Goal: Transaction & Acquisition: Purchase product/service

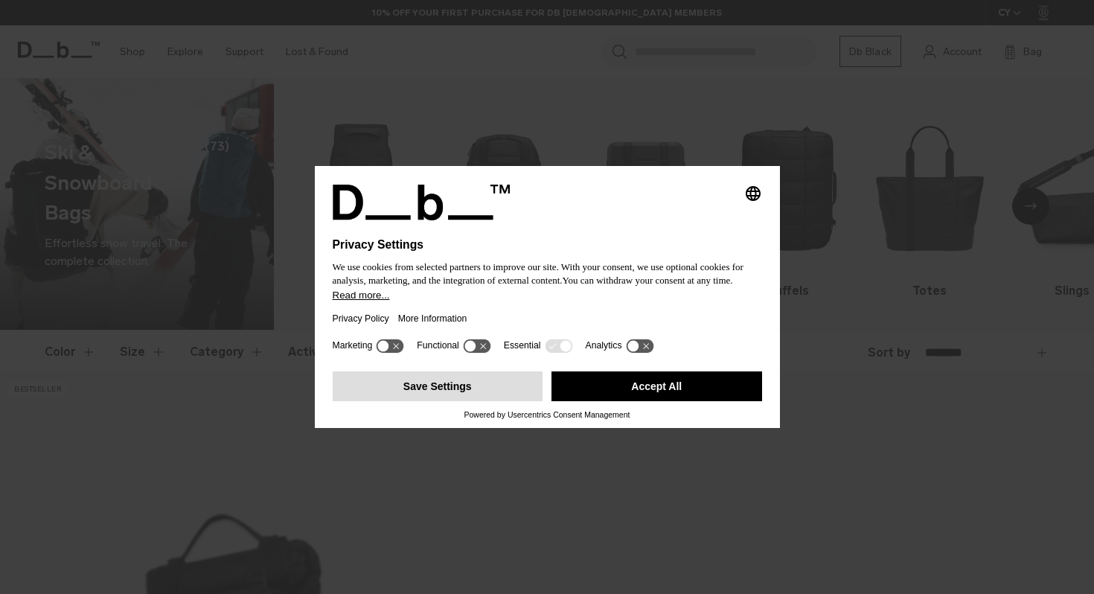
click at [511, 392] on button "Save Settings" at bounding box center [438, 386] width 211 height 30
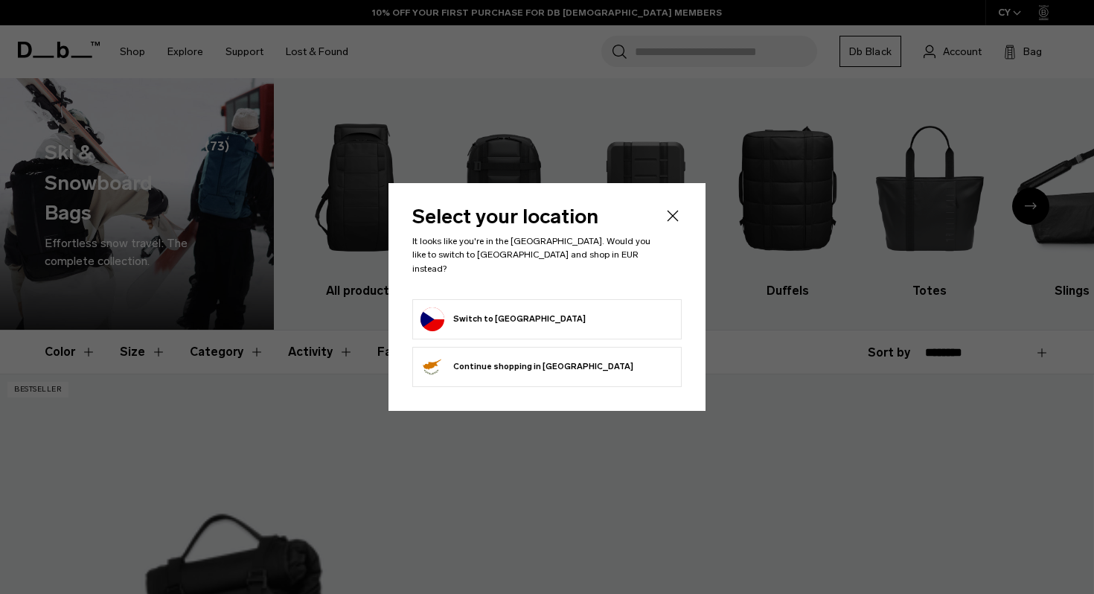
click at [673, 224] on icon "Close" at bounding box center [673, 216] width 18 height 18
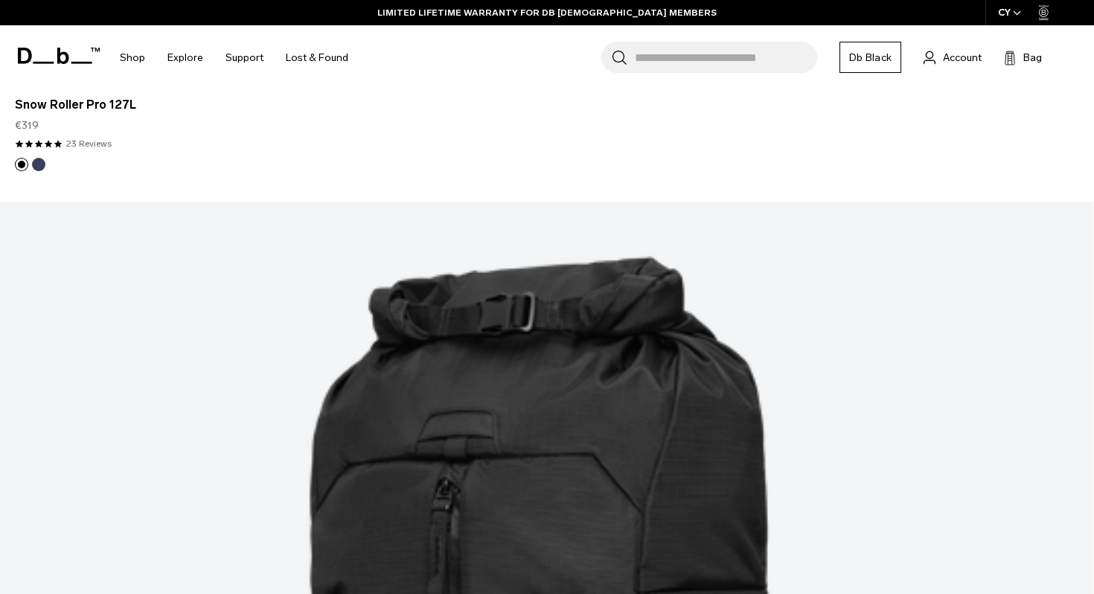
scroll to position [1613, 0]
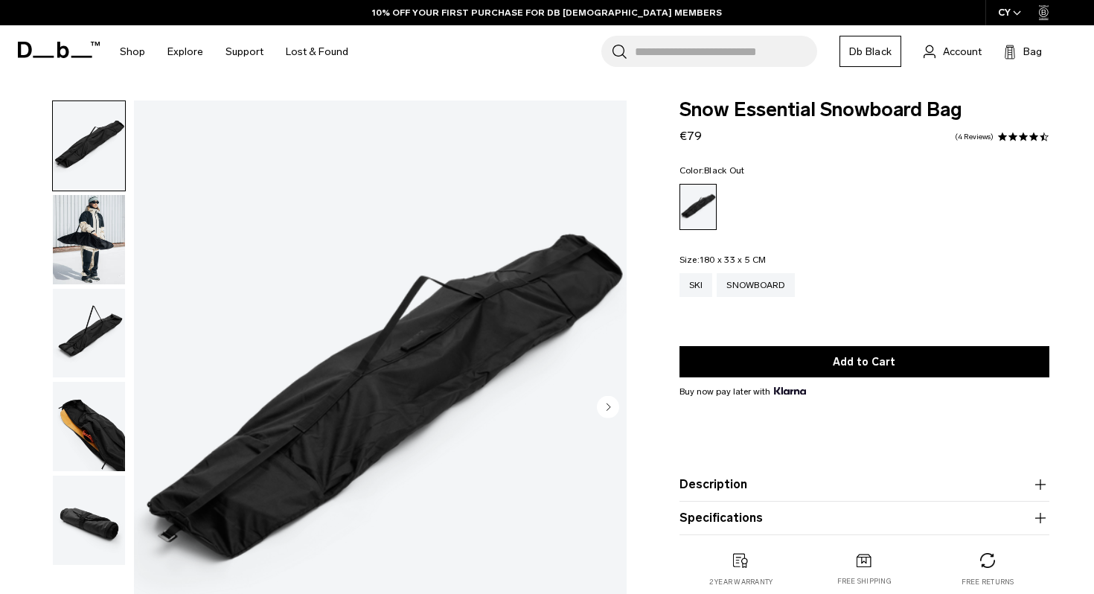
click at [88, 347] on img "button" at bounding box center [89, 333] width 72 height 89
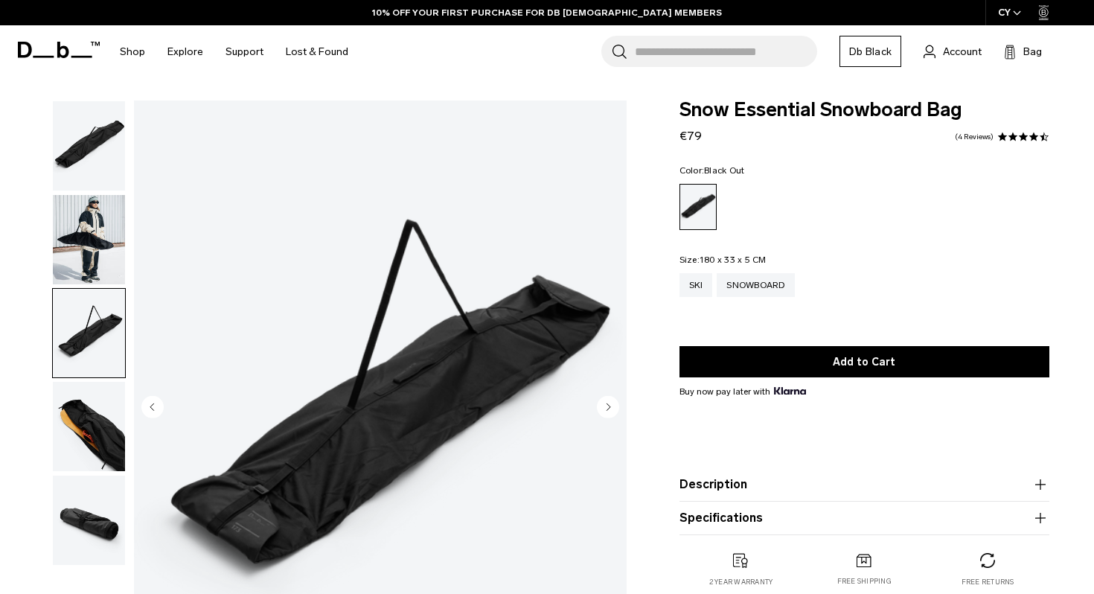
click at [89, 416] on img "button" at bounding box center [89, 426] width 72 height 89
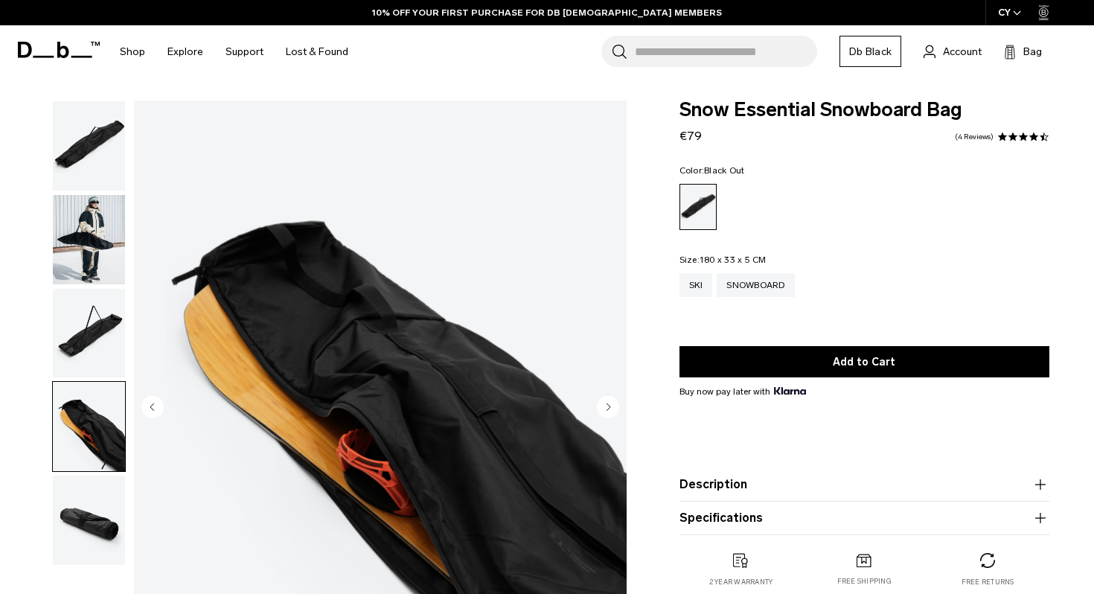
click at [84, 513] on img "button" at bounding box center [89, 520] width 72 height 89
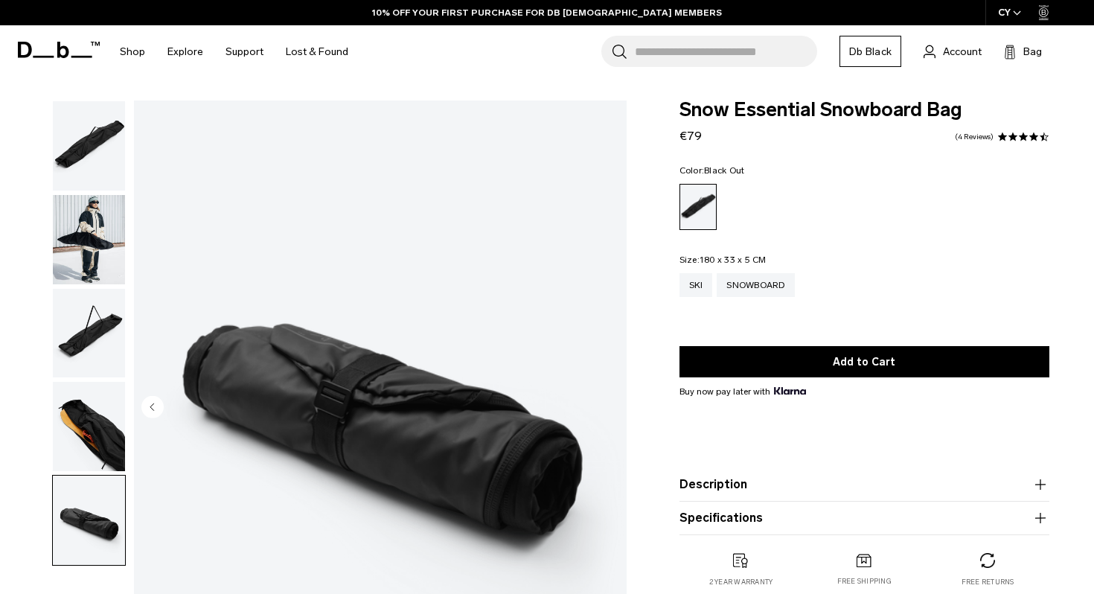
click at [84, 445] on img "button" at bounding box center [89, 426] width 72 height 89
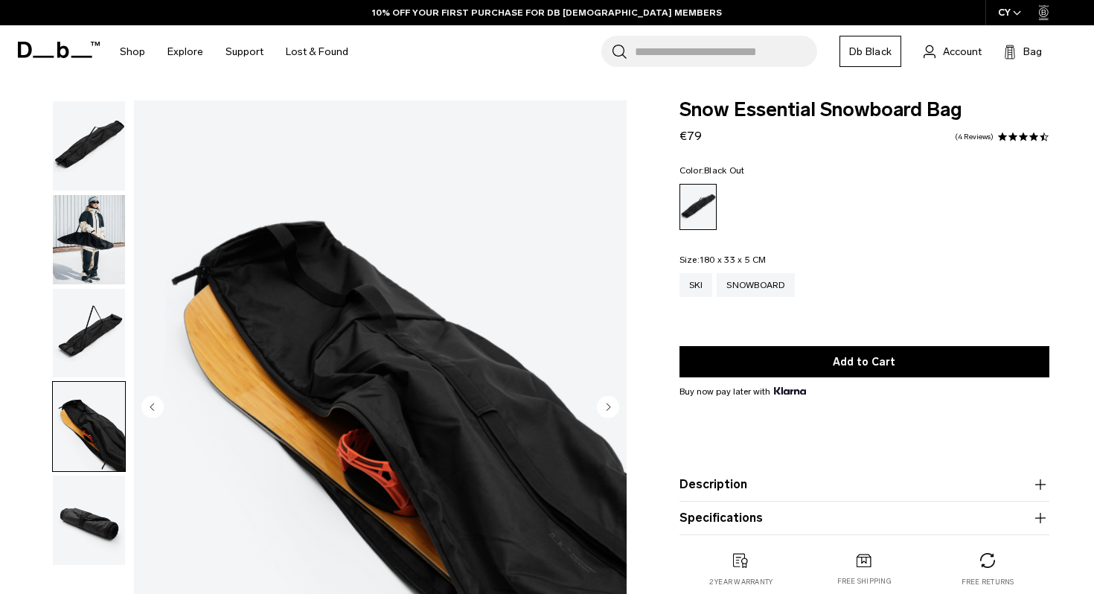
click at [89, 374] on img "button" at bounding box center [89, 333] width 72 height 89
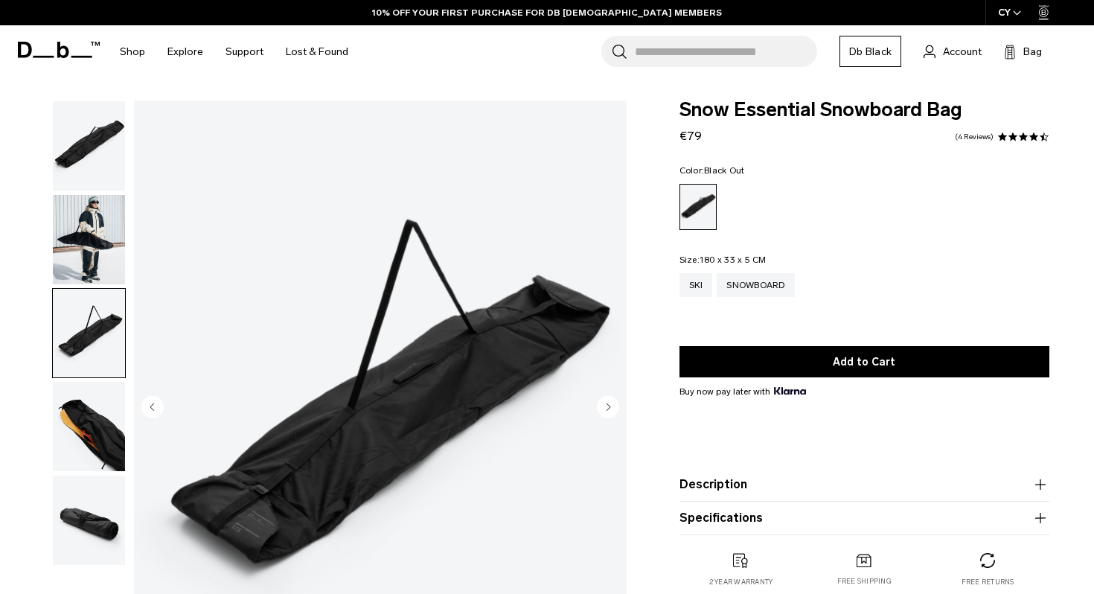
click at [92, 291] on img "button" at bounding box center [89, 333] width 72 height 89
click at [94, 224] on img "button" at bounding box center [89, 239] width 72 height 89
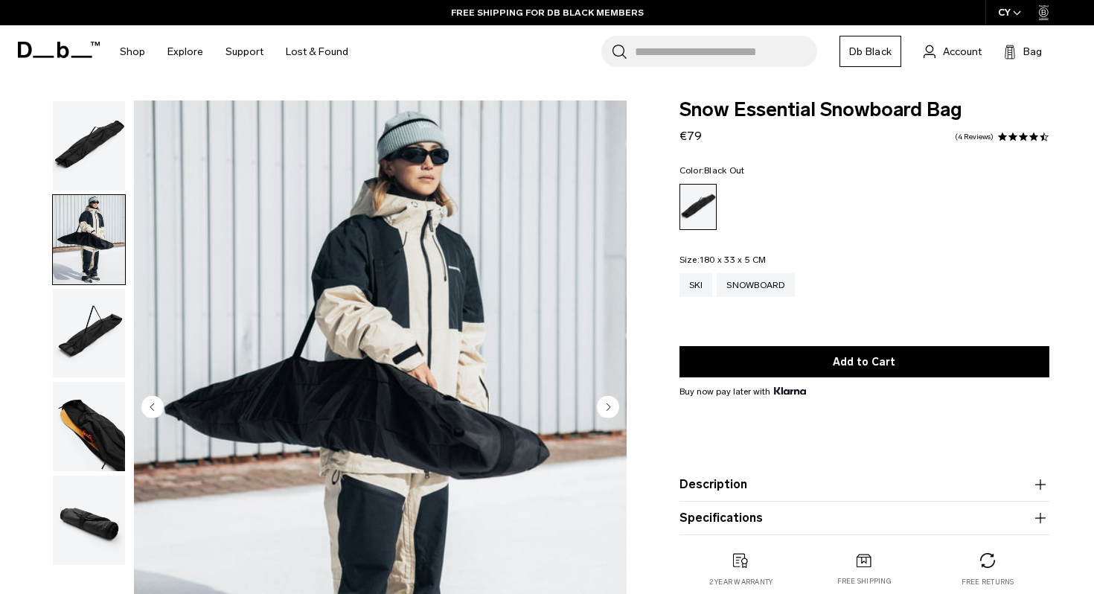
click at [95, 166] on img "button" at bounding box center [89, 145] width 72 height 89
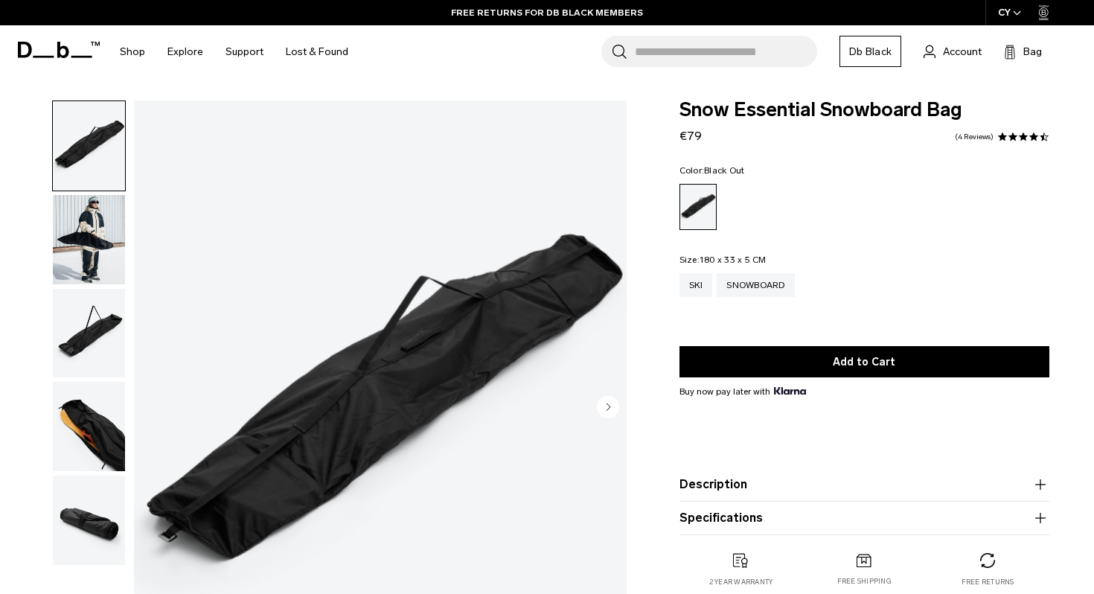
click at [689, 53] on input "Search for Bags, Luggage..." at bounding box center [726, 51] width 182 height 31
click at [718, 74] on div "Search for Bags, Luggage... Search Close Trending Products All Products Hugger …" at bounding box center [721, 51] width 723 height 53
click at [732, 57] on input "Search for Bags, Luggage..." at bounding box center [726, 51] width 182 height 31
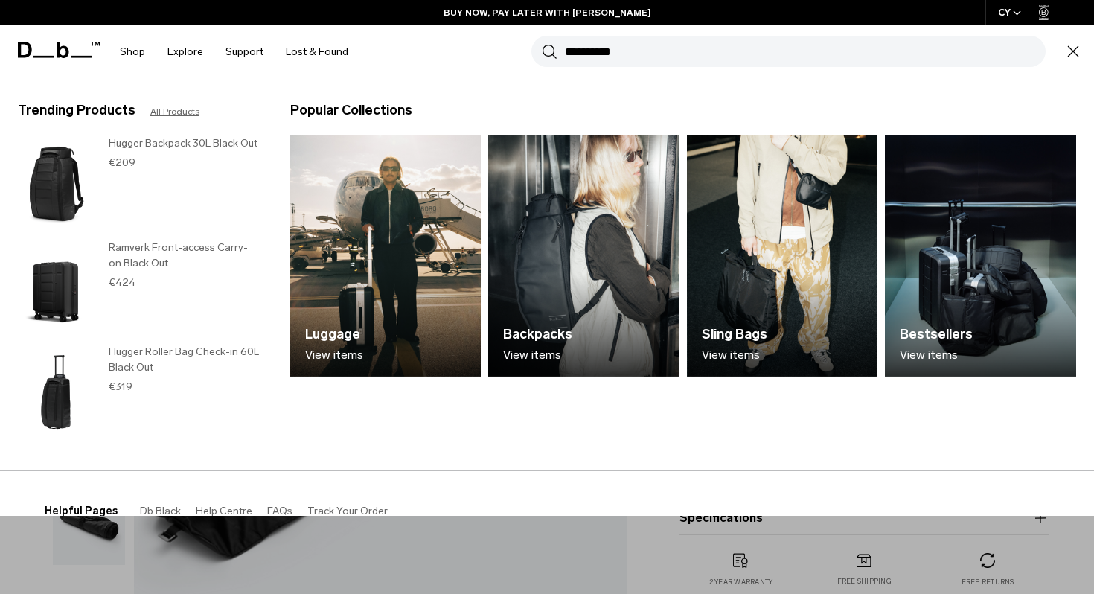
type input "**********"
click at [542, 43] on button "Search" at bounding box center [550, 51] width 16 height 16
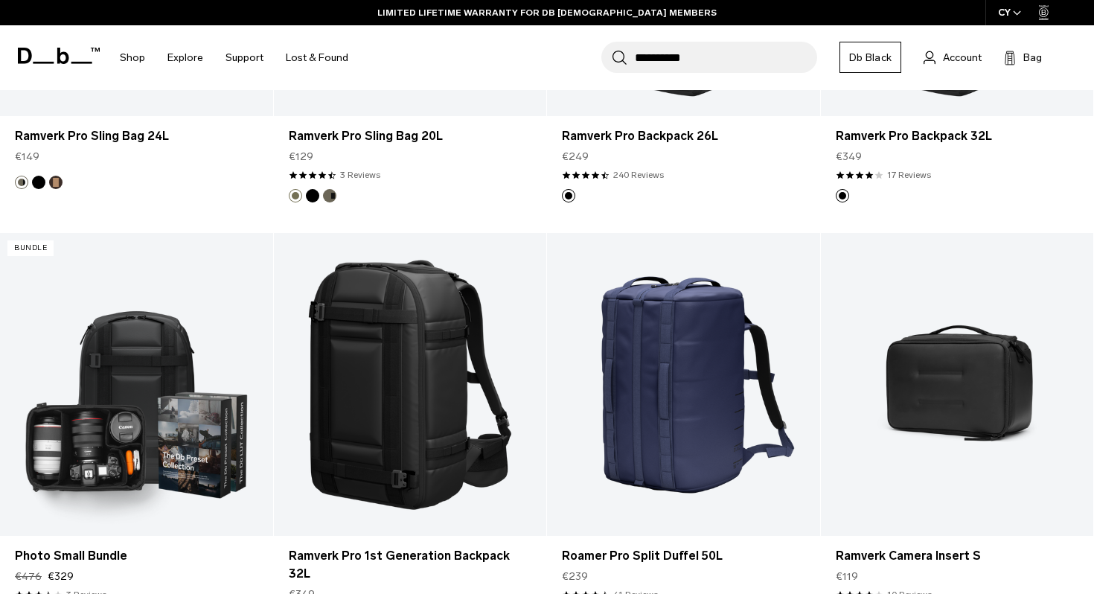
scroll to position [929, 0]
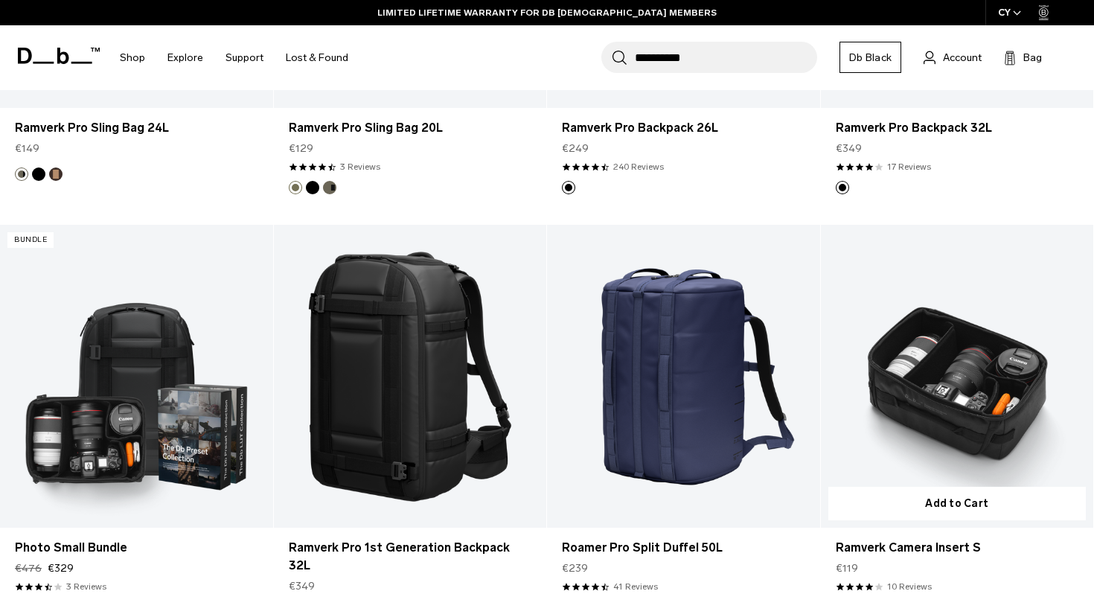
click at [887, 354] on link "Ramverk Camera Insert S" at bounding box center [957, 376] width 273 height 303
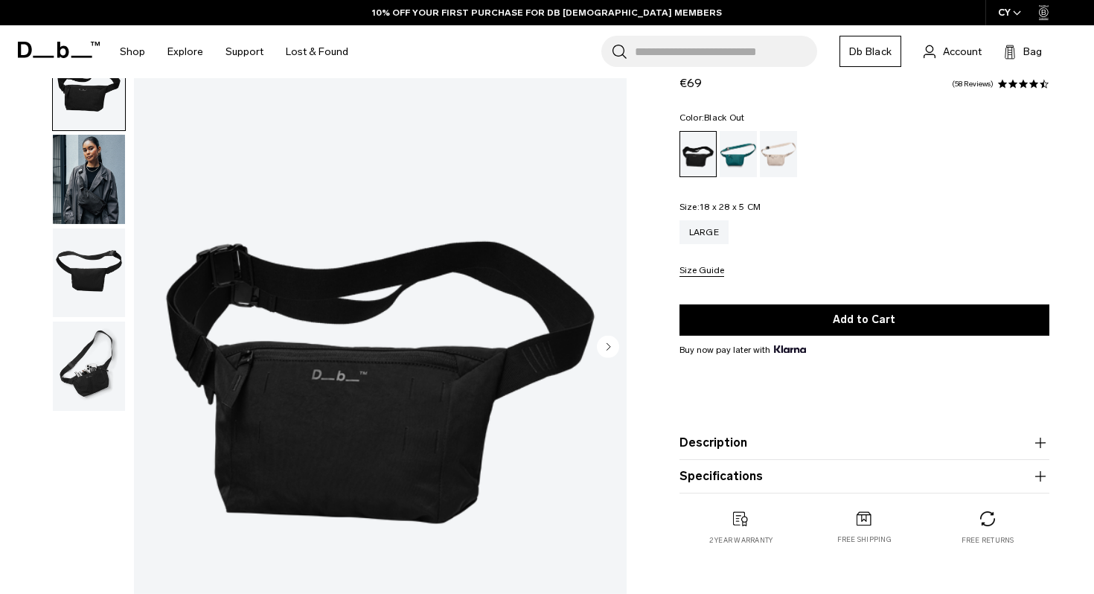
scroll to position [60, 0]
click at [83, 275] on img "button" at bounding box center [89, 273] width 72 height 89
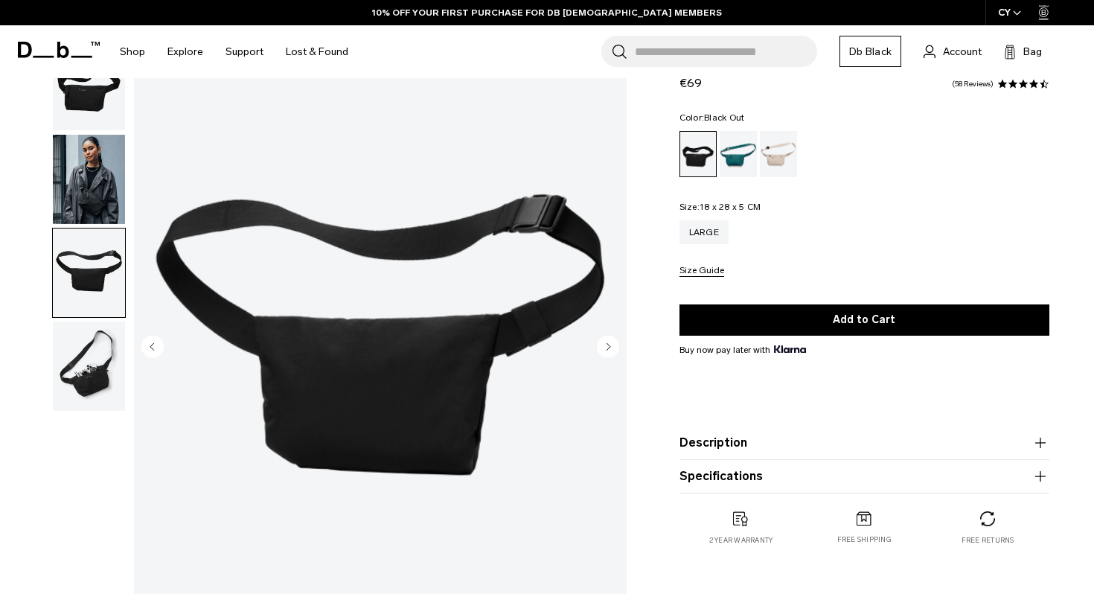
click at [83, 358] on img "button" at bounding box center [89, 366] width 72 height 89
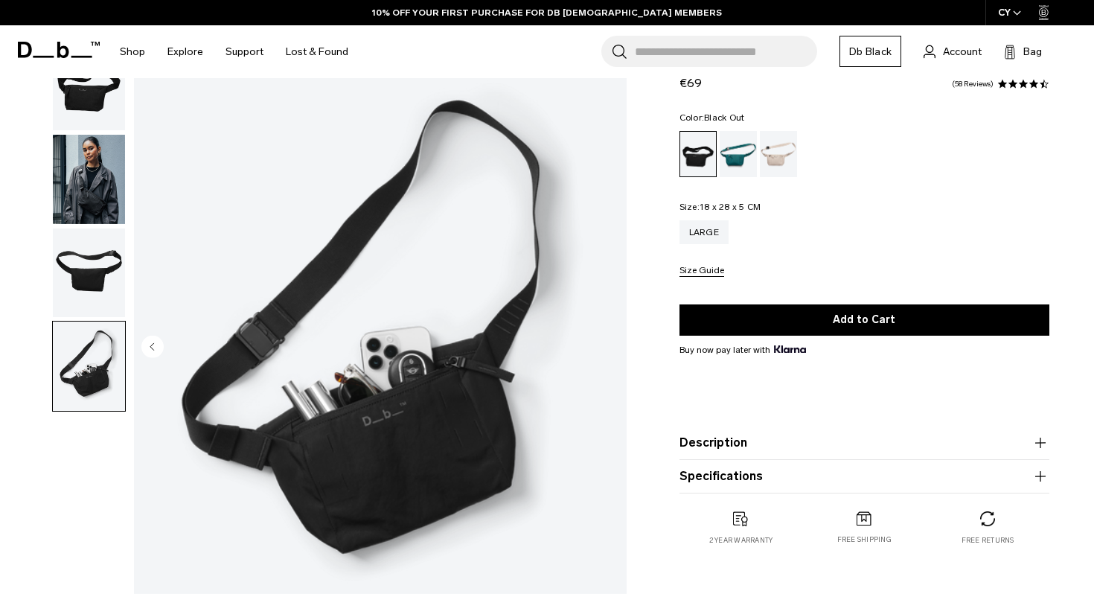
click at [81, 121] on img "button" at bounding box center [89, 85] width 72 height 89
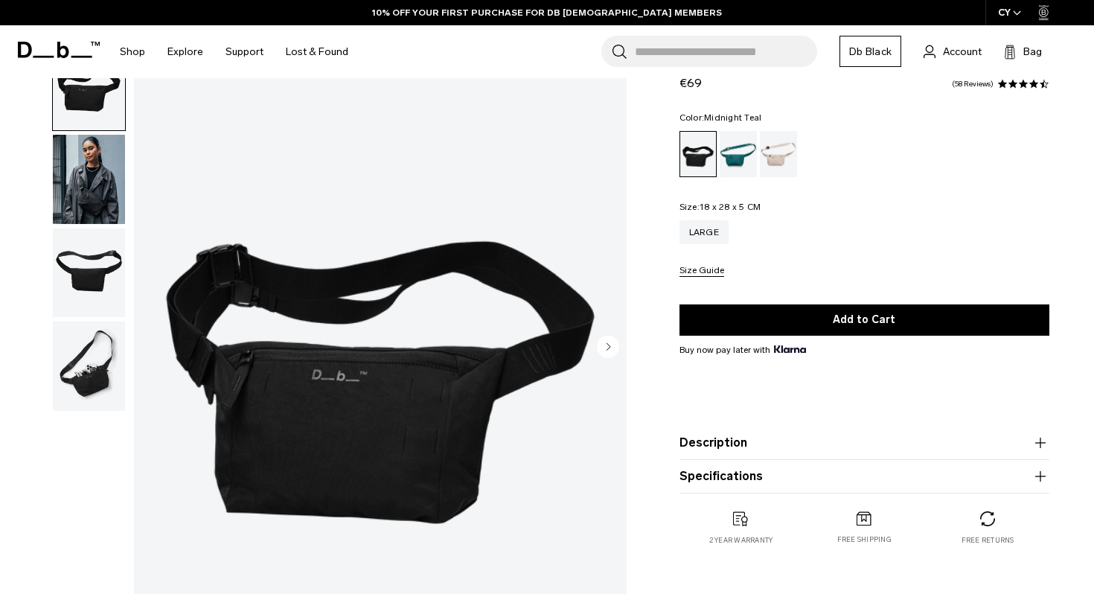
click at [743, 163] on div "Midnight Teal" at bounding box center [739, 154] width 38 height 46
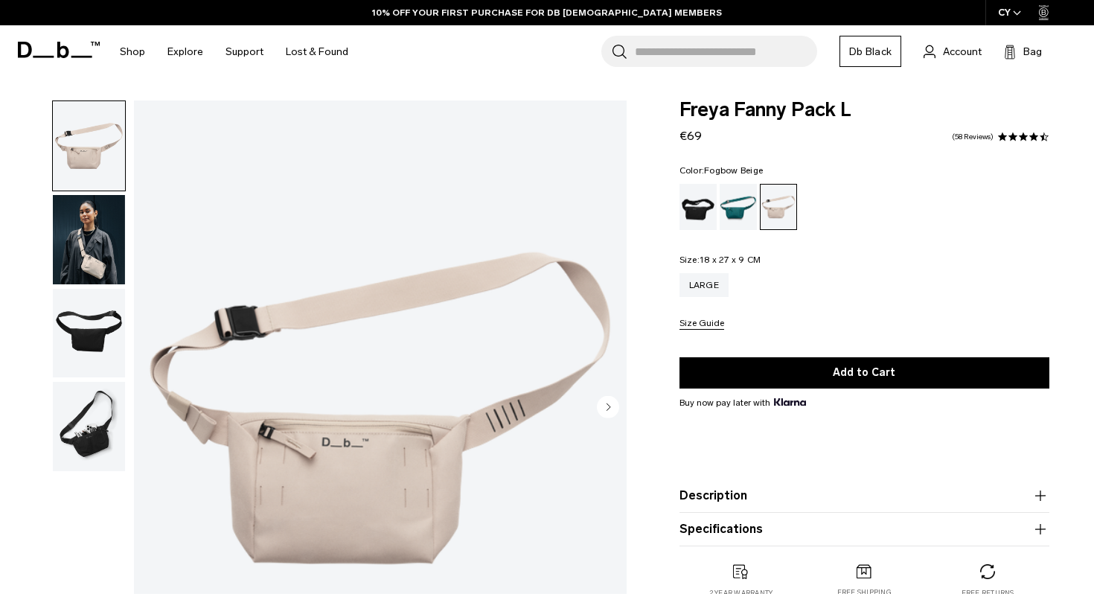
click at [89, 269] on img "button" at bounding box center [89, 239] width 72 height 89
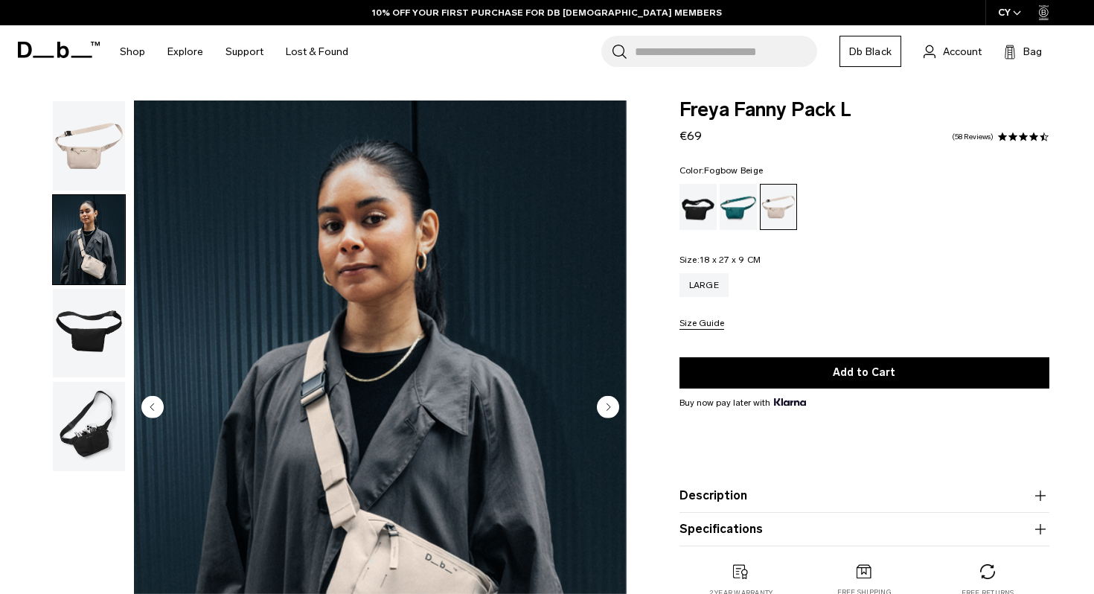
click at [89, 322] on img "button" at bounding box center [89, 333] width 72 height 89
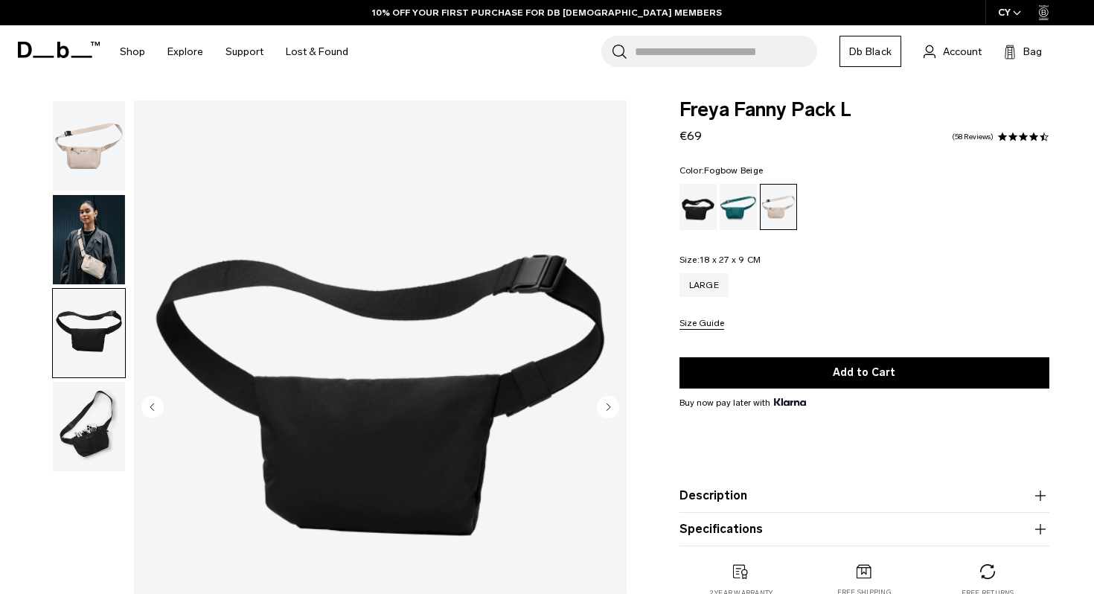
click at [89, 383] on img "button" at bounding box center [89, 426] width 72 height 89
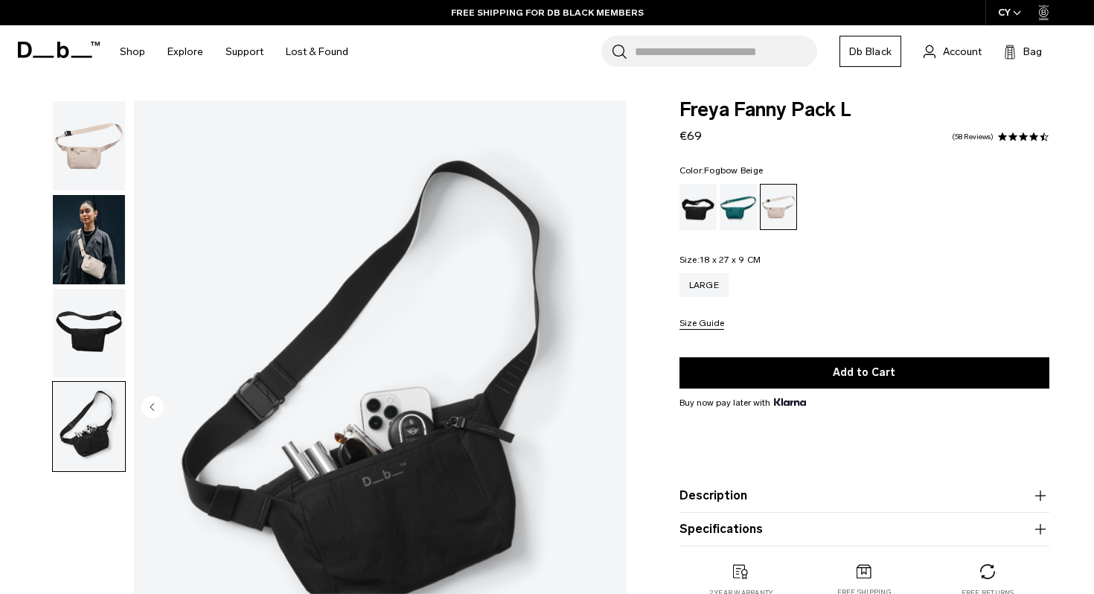
click at [89, 347] on img "button" at bounding box center [89, 333] width 72 height 89
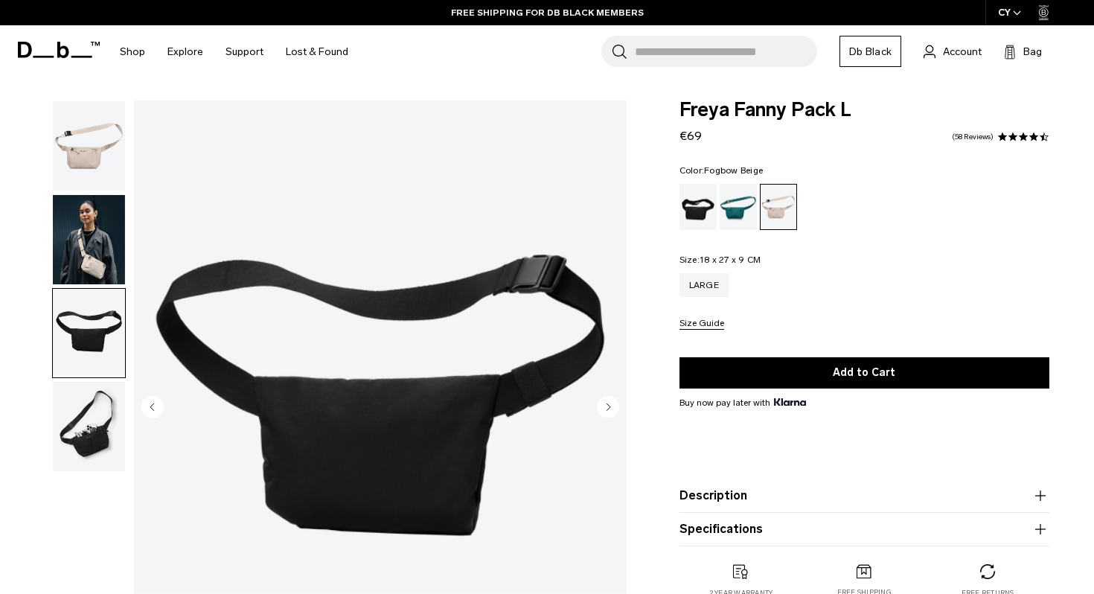
click at [89, 263] on img "button" at bounding box center [89, 239] width 72 height 89
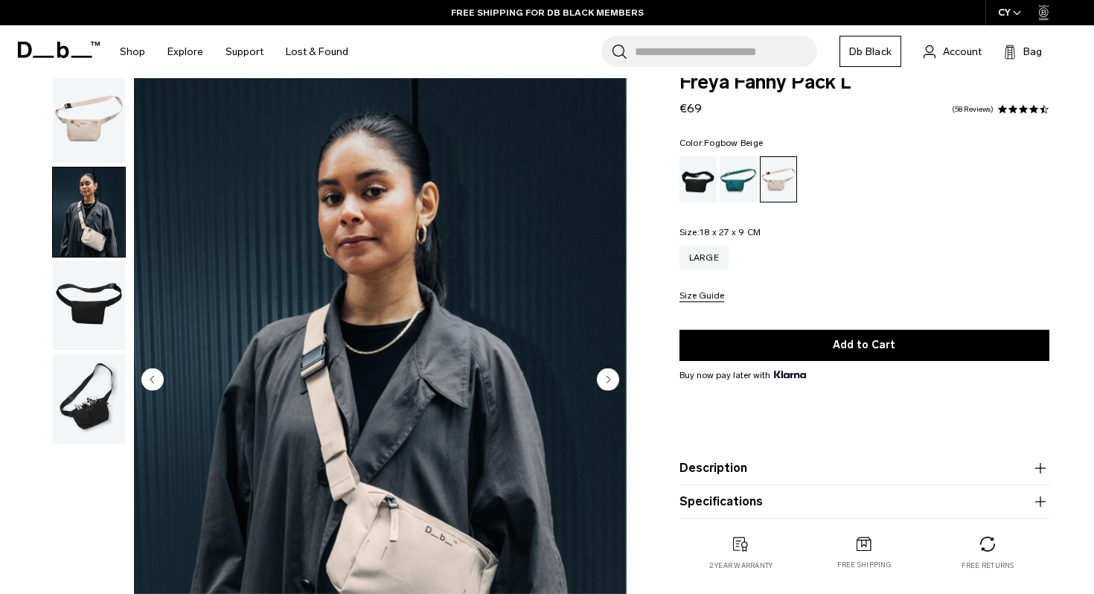
scroll to position [16, 0]
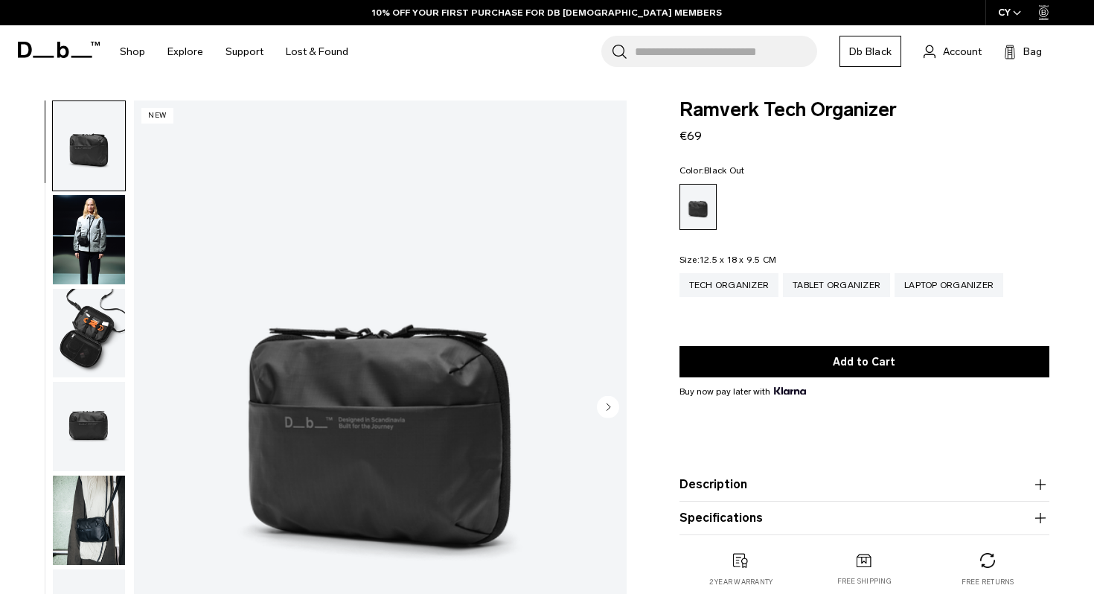
click at [74, 337] on img "button" at bounding box center [89, 333] width 72 height 89
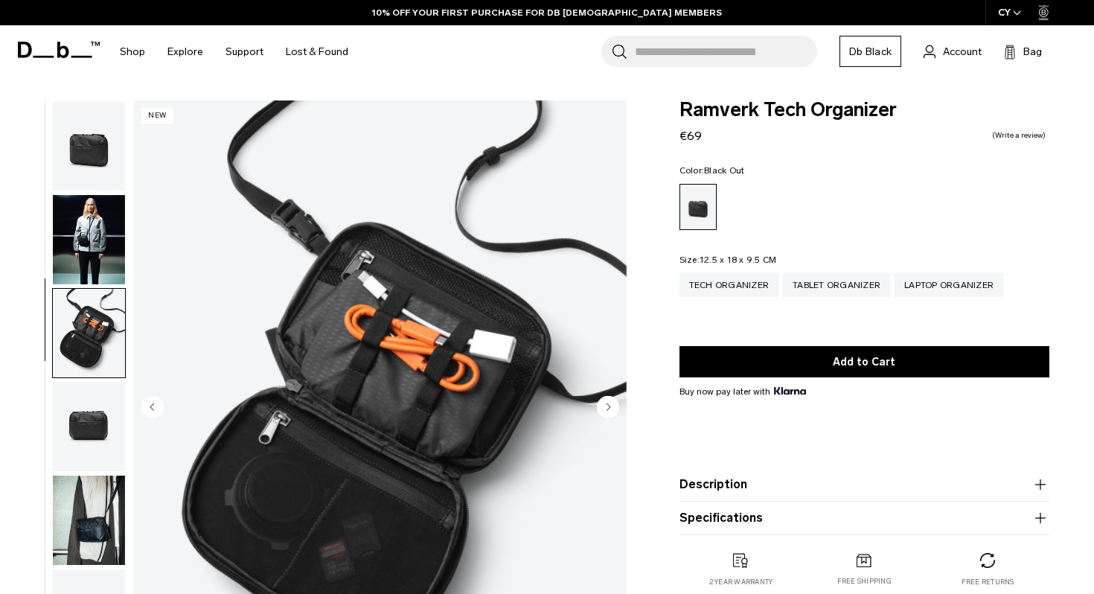
scroll to position [36, 0]
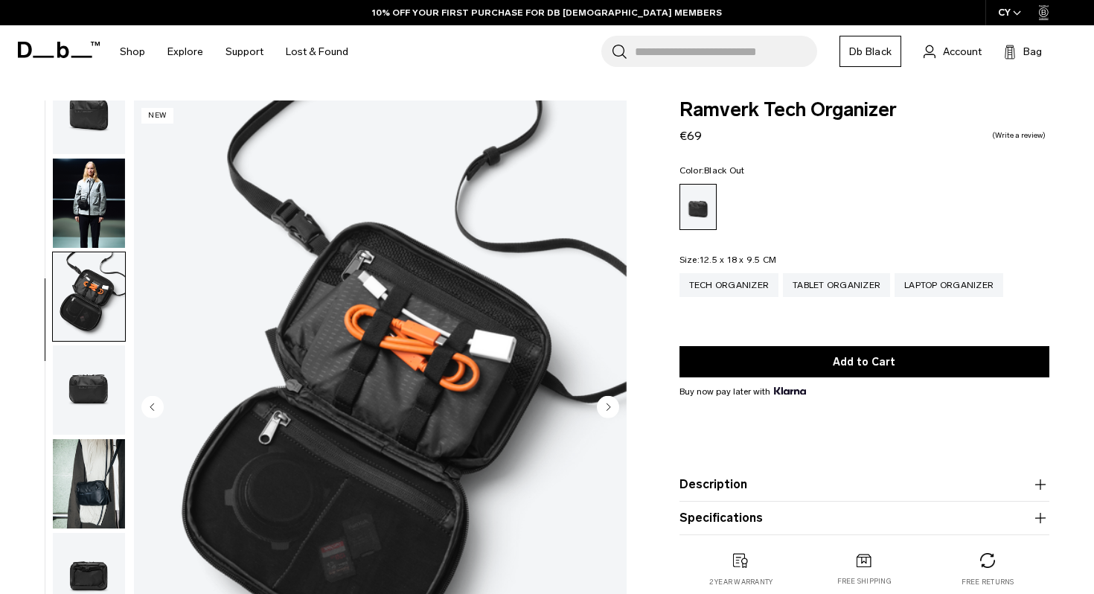
click at [82, 389] on img "button" at bounding box center [89, 389] width 72 height 89
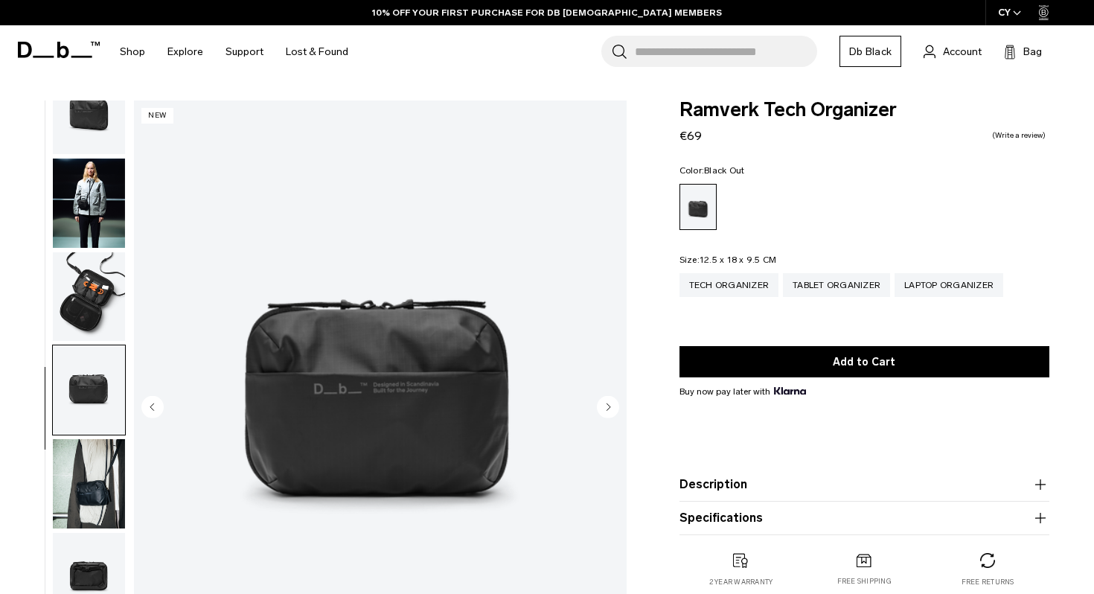
click at [81, 458] on img "button" at bounding box center [89, 483] width 72 height 89
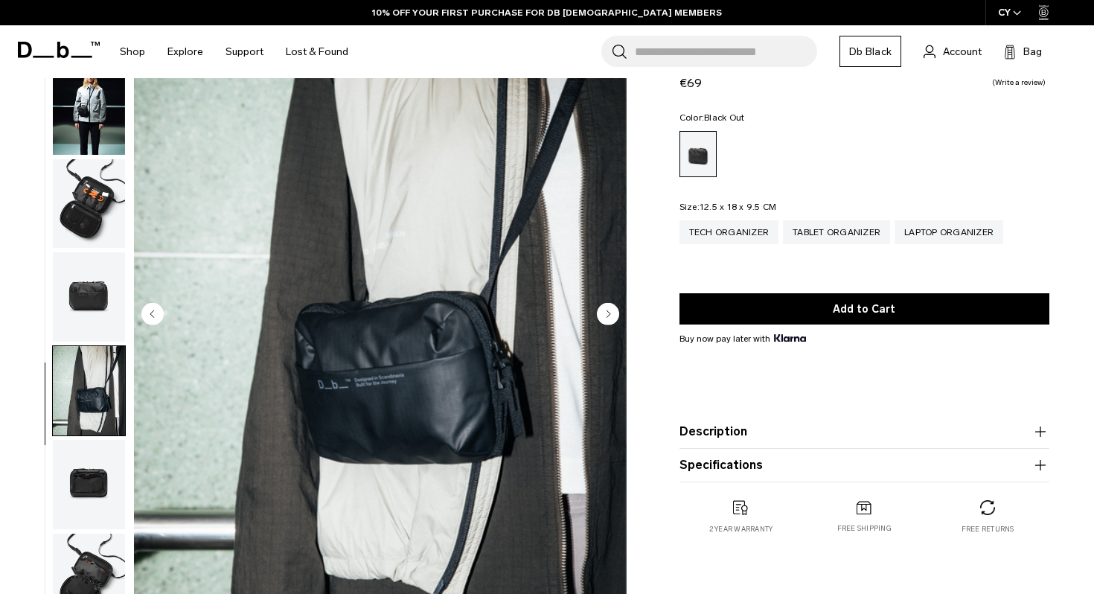
scroll to position [95, 0]
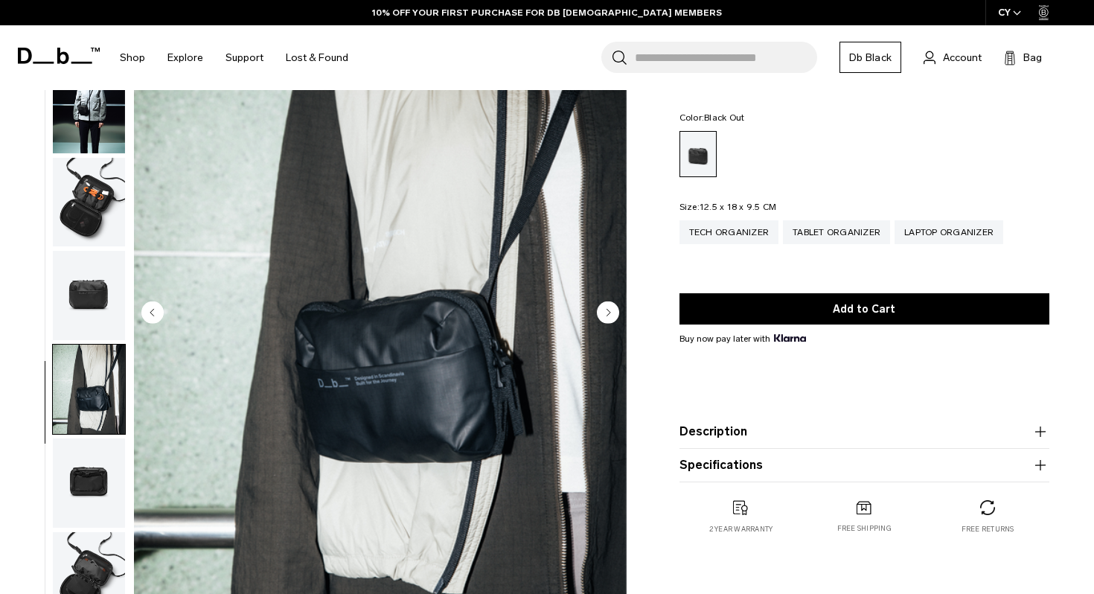
click at [81, 512] on img "button" at bounding box center [89, 482] width 72 height 89
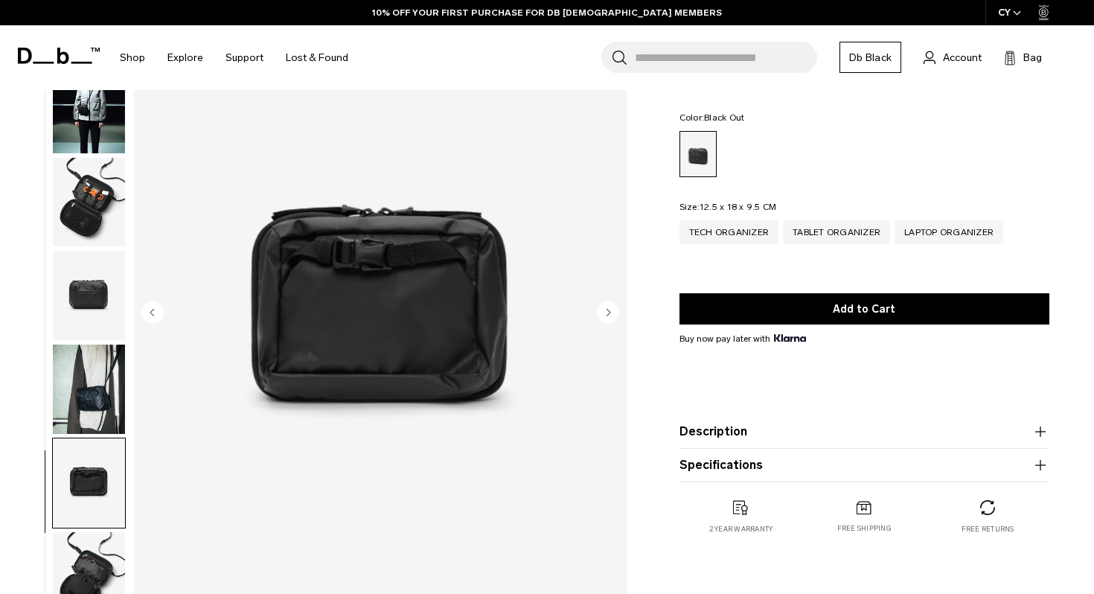
click at [86, 569] on img "button" at bounding box center [89, 576] width 72 height 89
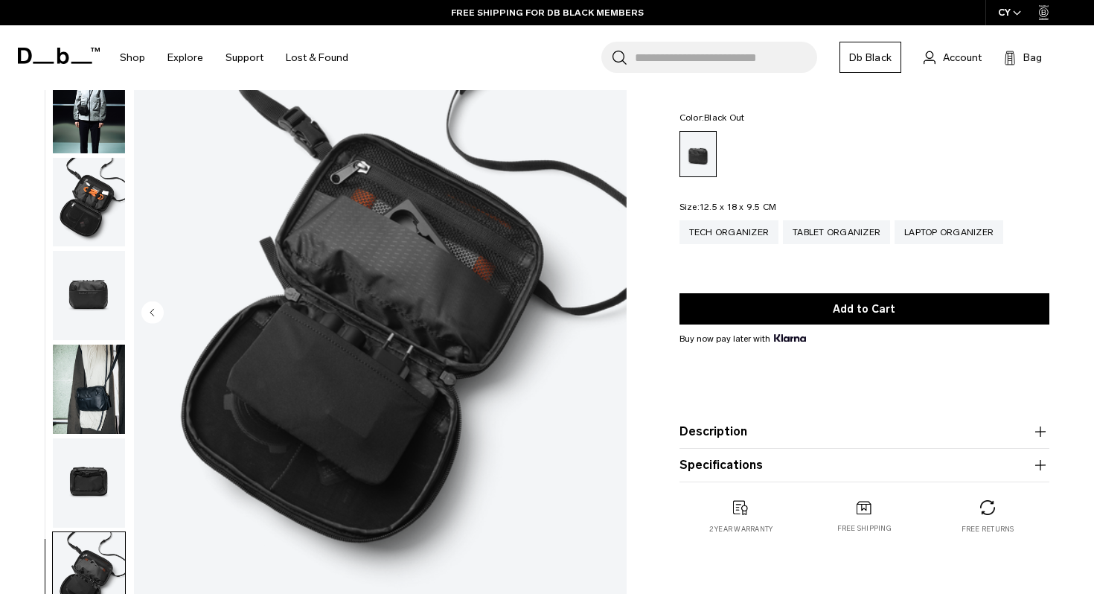
scroll to position [0, 0]
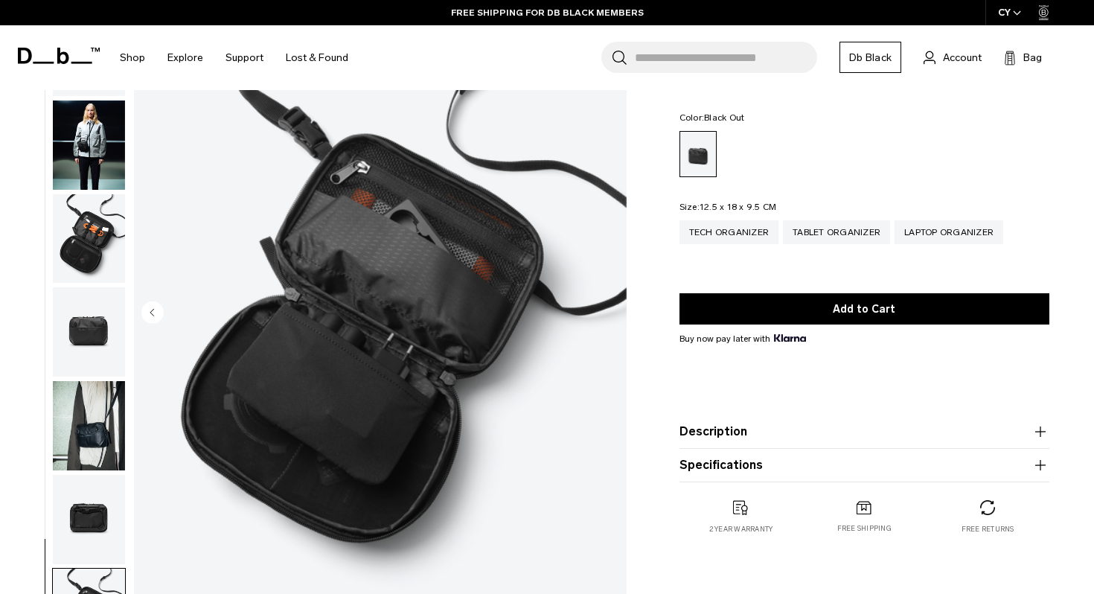
click at [107, 194] on img "button" at bounding box center [89, 238] width 72 height 89
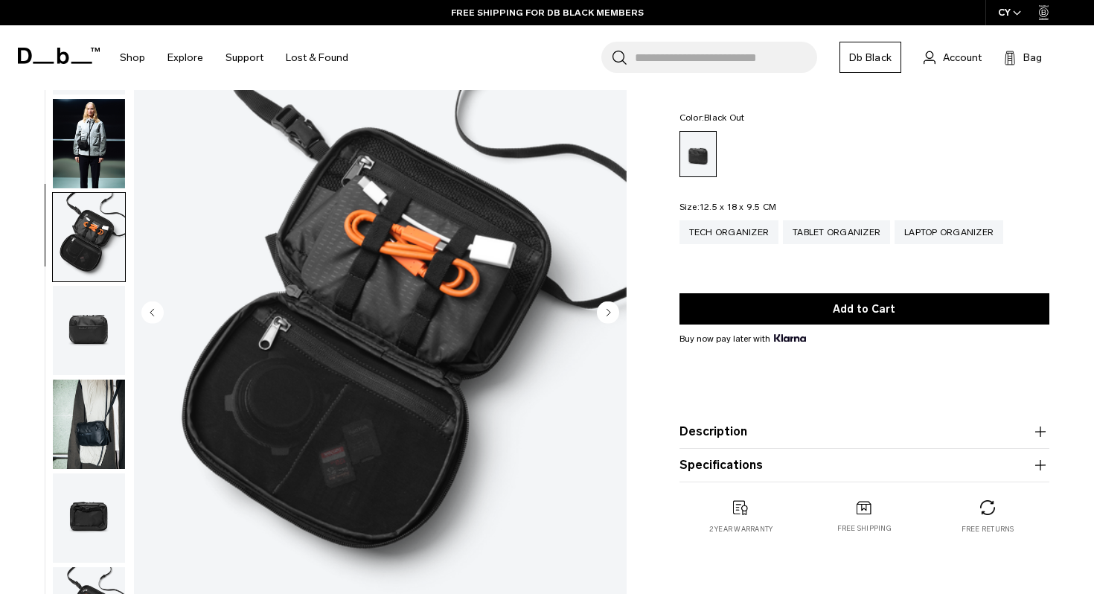
click at [105, 127] on img "button" at bounding box center [89, 143] width 72 height 89
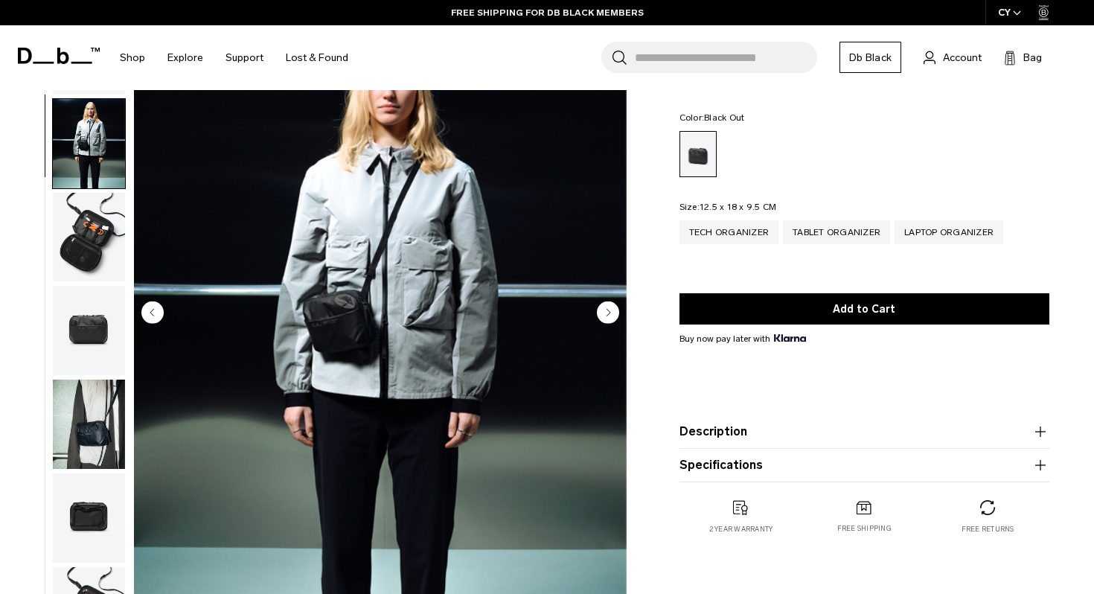
scroll to position [36, 0]
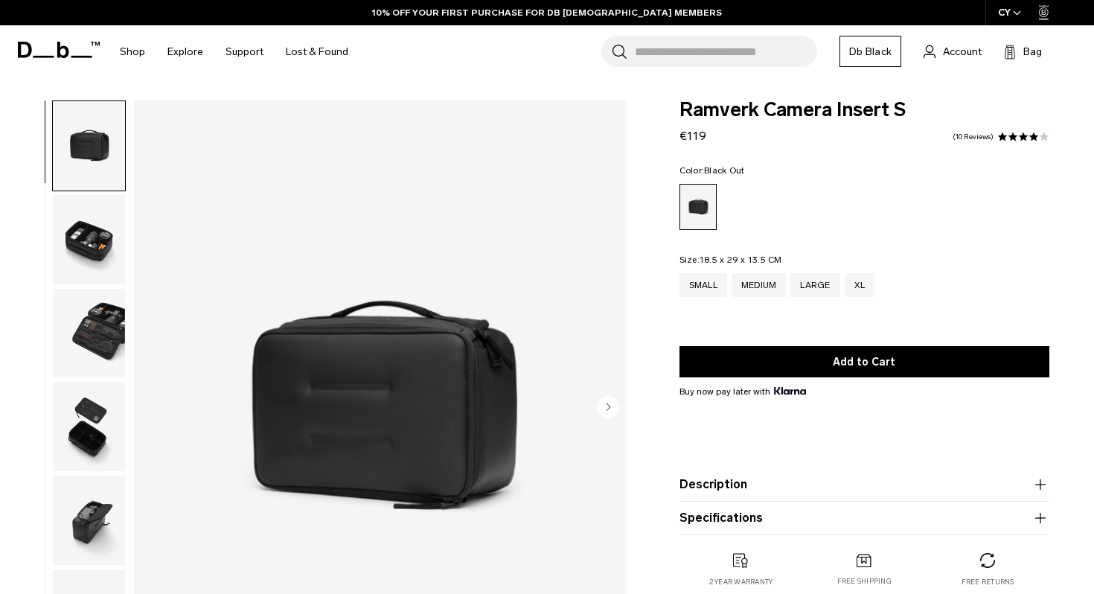
click at [86, 321] on img "button" at bounding box center [89, 333] width 72 height 89
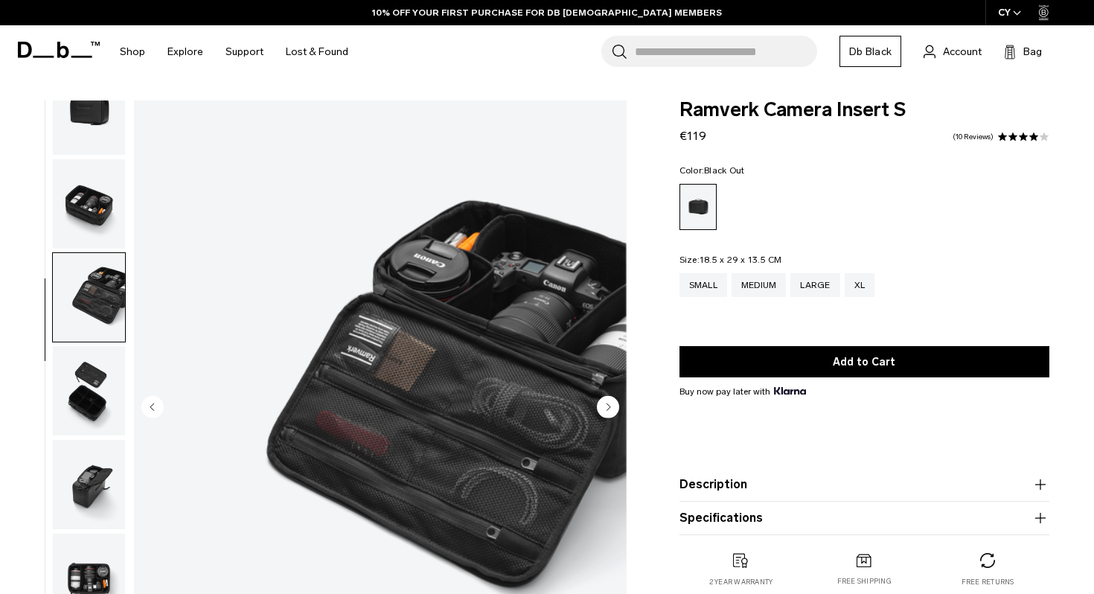
scroll to position [36, 0]
click at [90, 381] on img "button" at bounding box center [89, 389] width 72 height 89
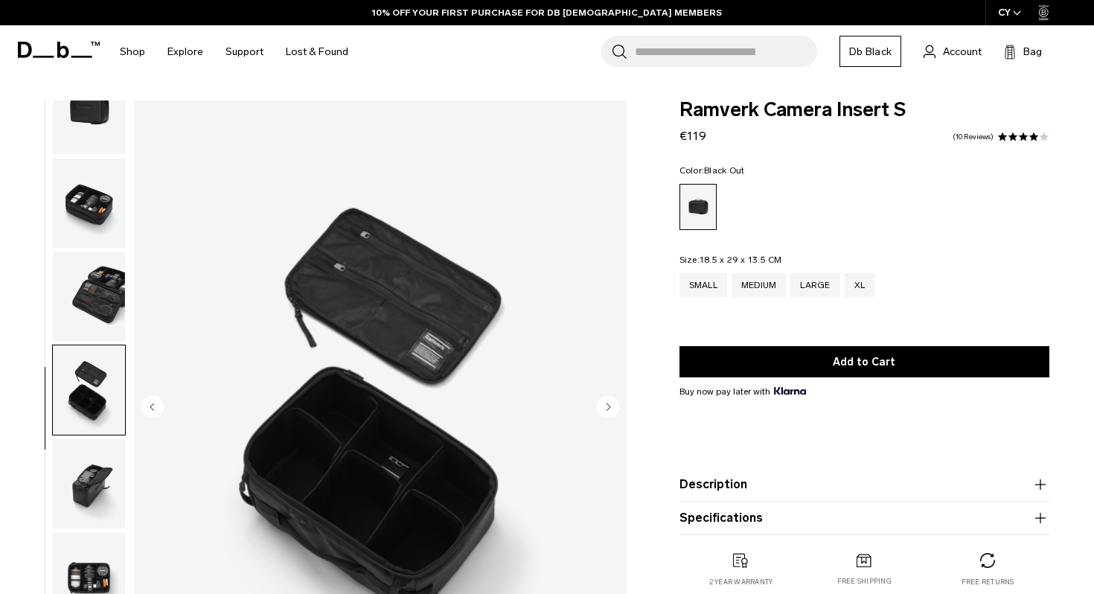
click at [89, 453] on img "button" at bounding box center [89, 483] width 72 height 89
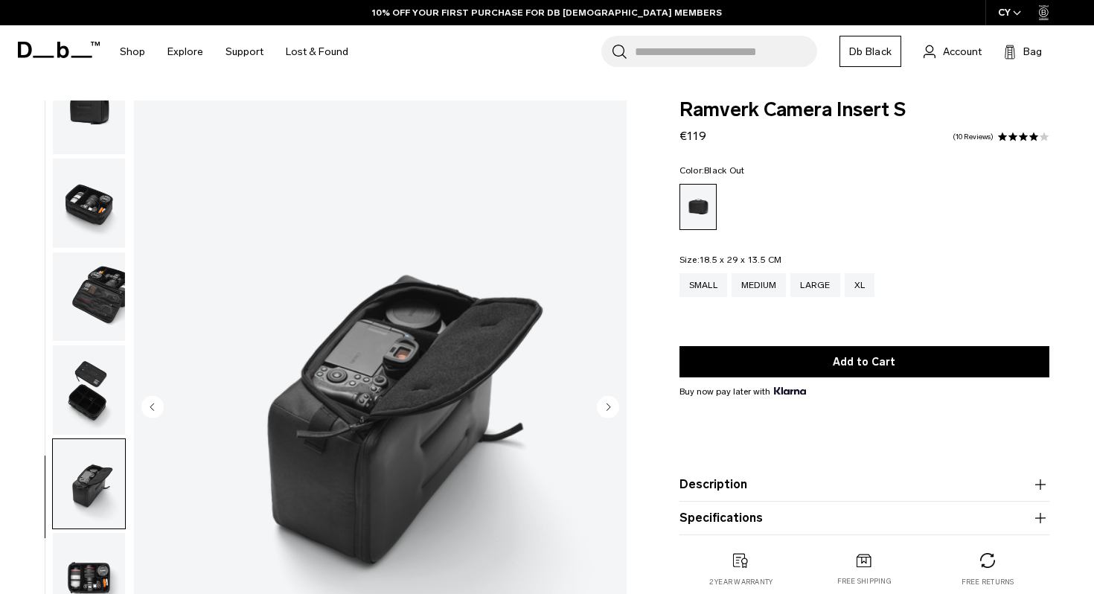
click at [85, 523] on img "button" at bounding box center [89, 483] width 72 height 89
click at [88, 566] on img "button" at bounding box center [89, 577] width 72 height 89
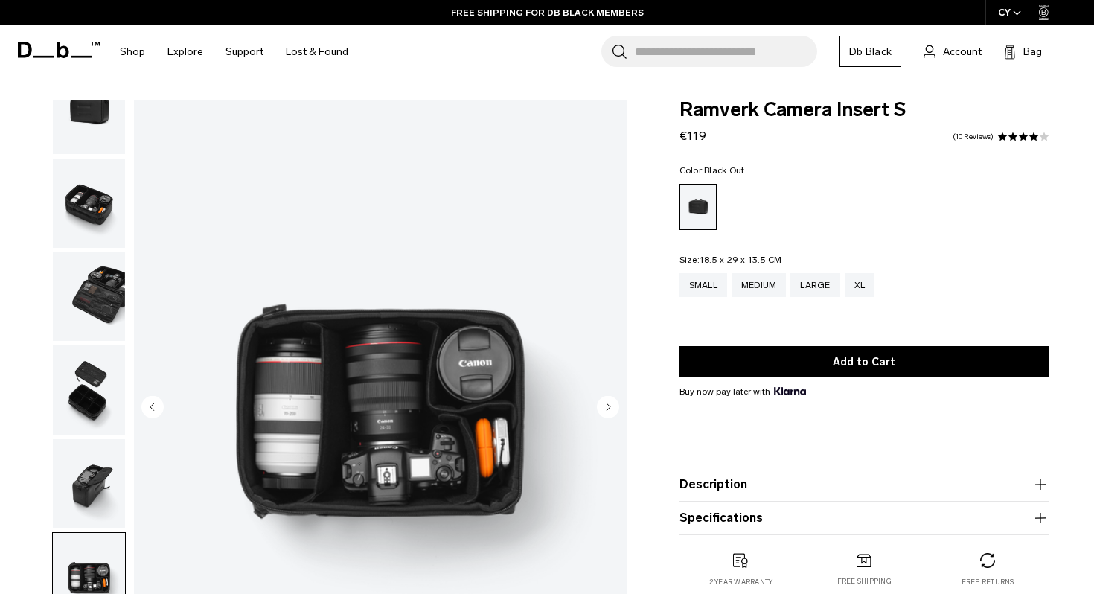
click at [81, 401] on img "button" at bounding box center [89, 389] width 72 height 89
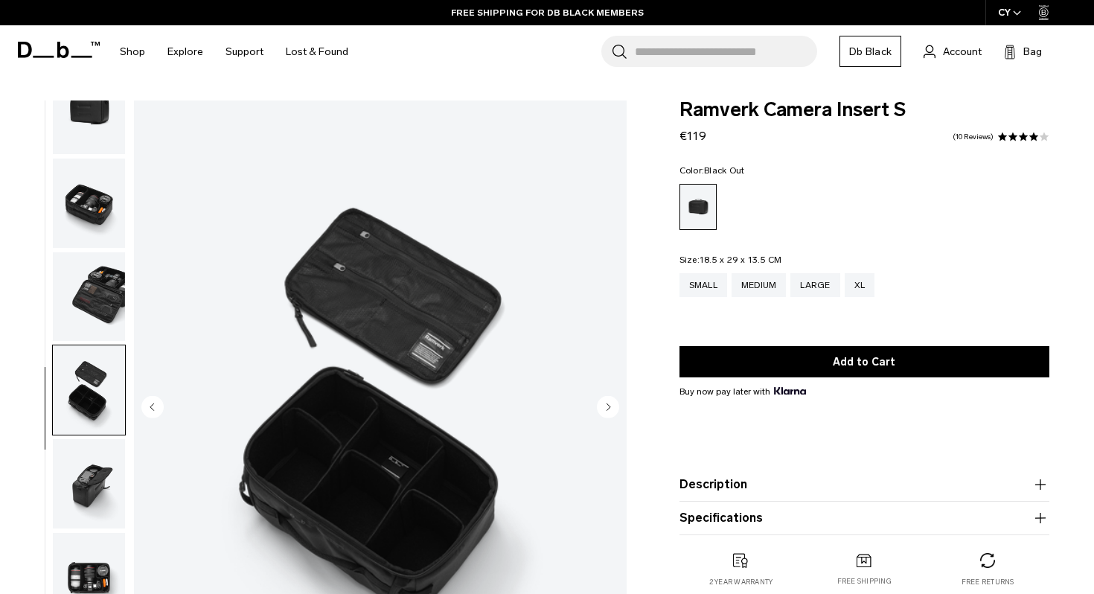
click at [79, 286] on img "button" at bounding box center [89, 296] width 72 height 89
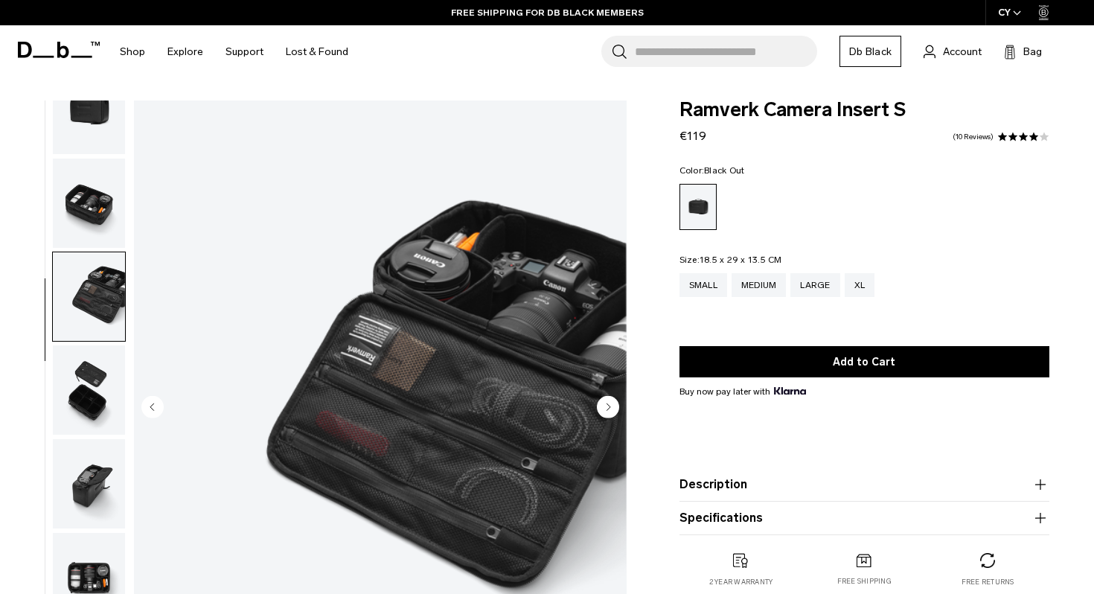
click at [84, 193] on img "button" at bounding box center [89, 203] width 72 height 89
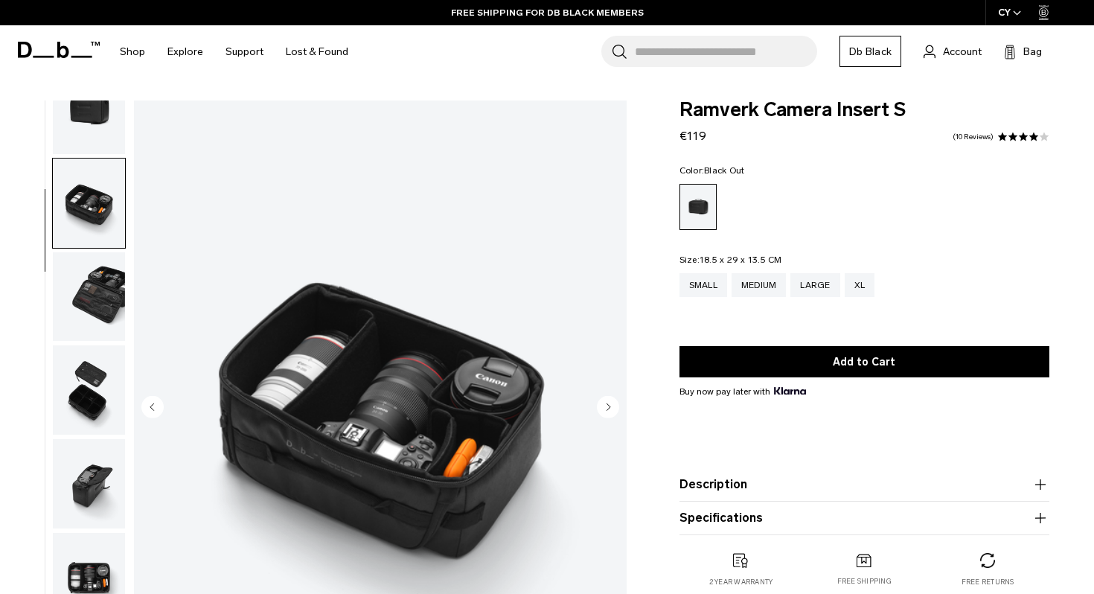
click at [89, 335] on img "button" at bounding box center [89, 296] width 72 height 89
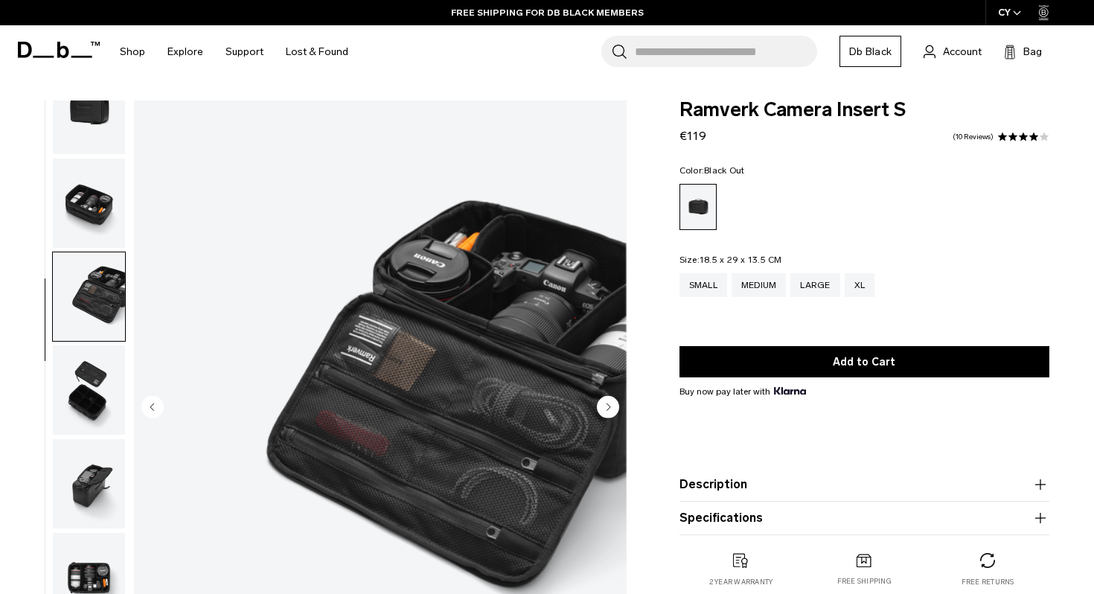
click at [89, 389] on img "button" at bounding box center [89, 389] width 72 height 89
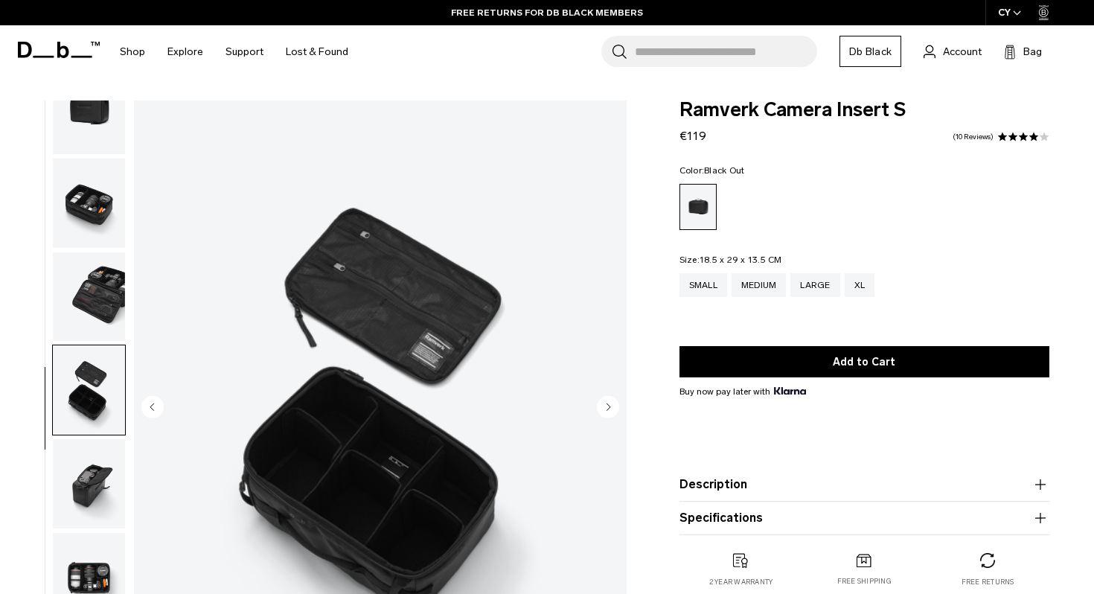
click at [83, 480] on img "button" at bounding box center [89, 483] width 72 height 89
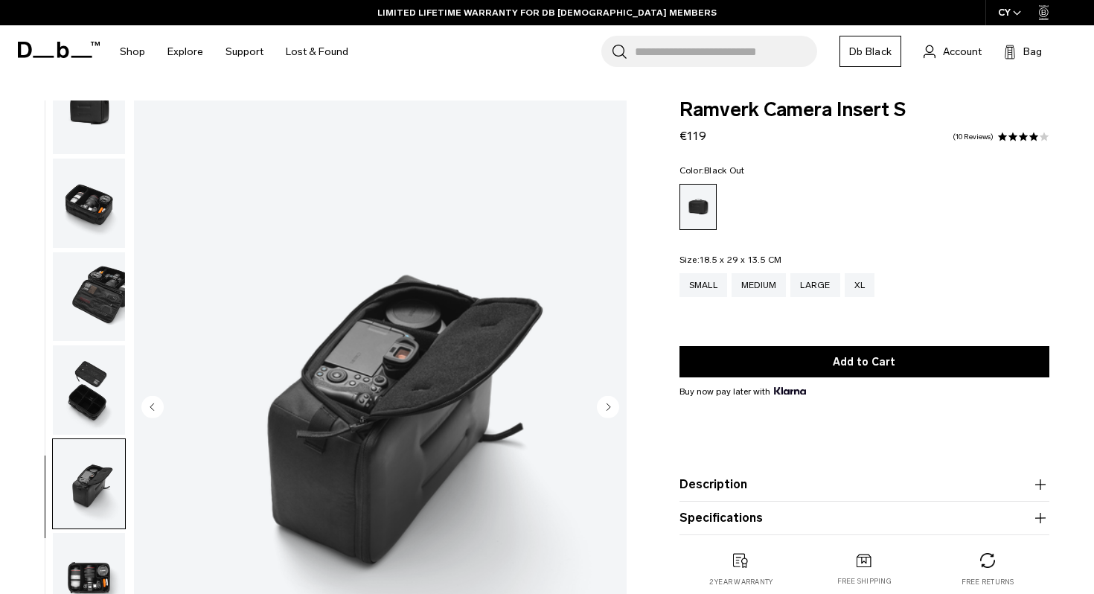
click at [686, 42] on input "Search for Bags, Luggage..." at bounding box center [726, 51] width 182 height 31
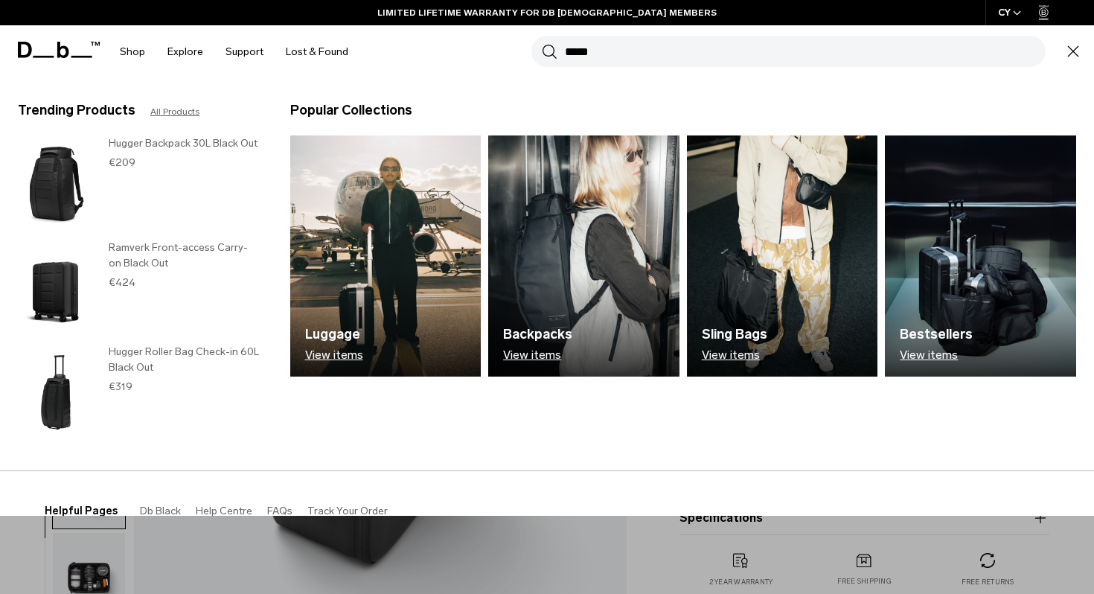
type input "*****"
click at [542, 43] on button "Search" at bounding box center [550, 51] width 16 height 16
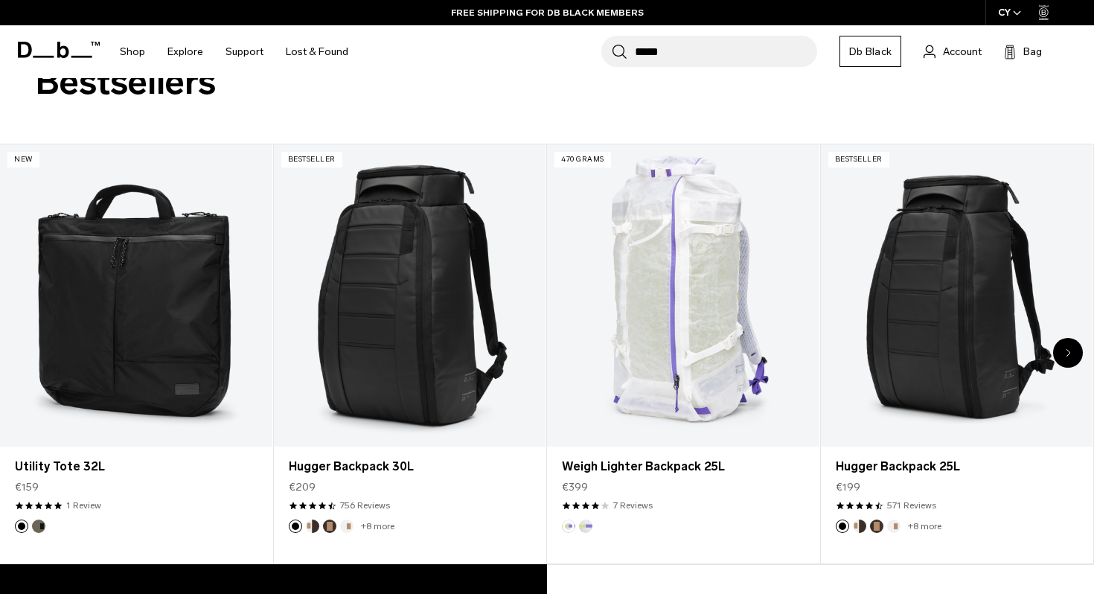
scroll to position [234, 0]
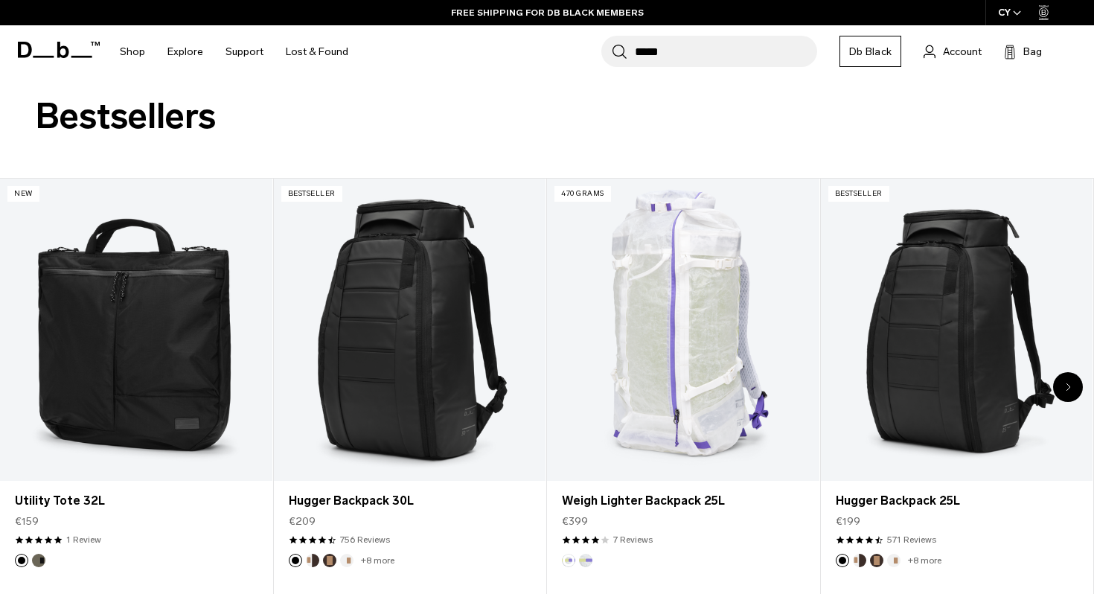
click at [743, 42] on input "*****" at bounding box center [726, 51] width 182 height 31
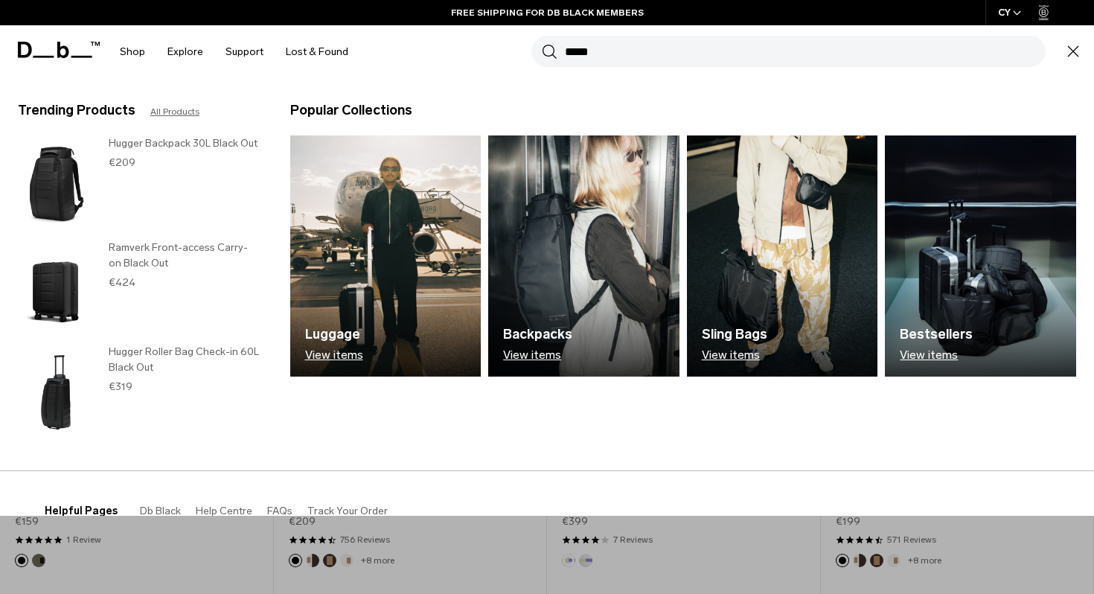
click at [736, 47] on input "*****" at bounding box center [805, 51] width 481 height 31
type input "*******"
click at [542, 43] on button "Search" at bounding box center [550, 51] width 16 height 16
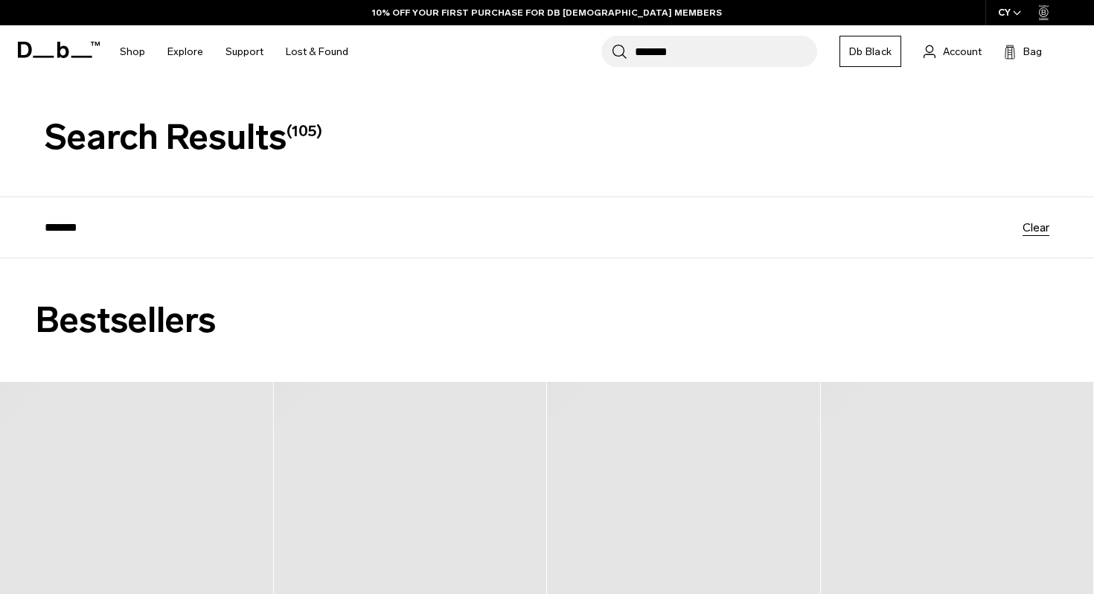
click at [732, 45] on input "*******" at bounding box center [726, 51] width 182 height 31
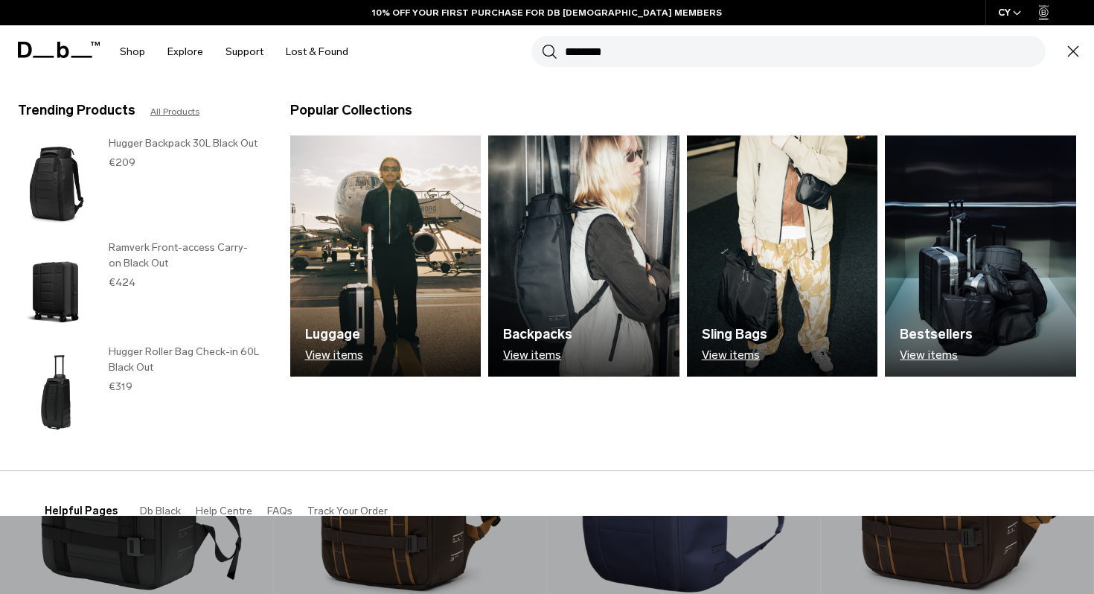
type input "********"
click at [542, 43] on button "Search" at bounding box center [550, 51] width 16 height 16
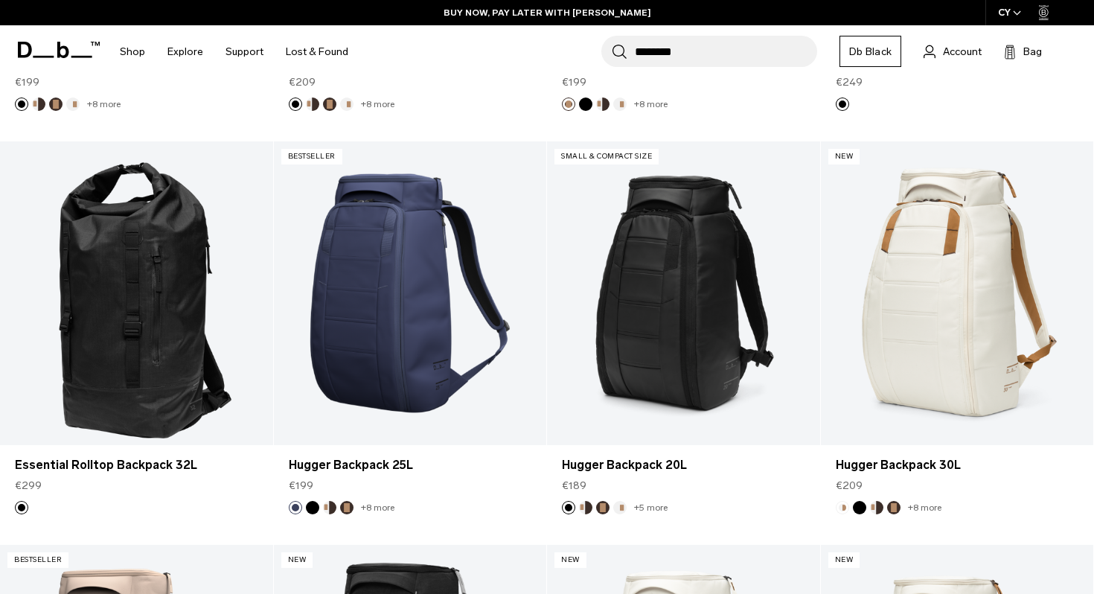
scroll to position [1784, 0]
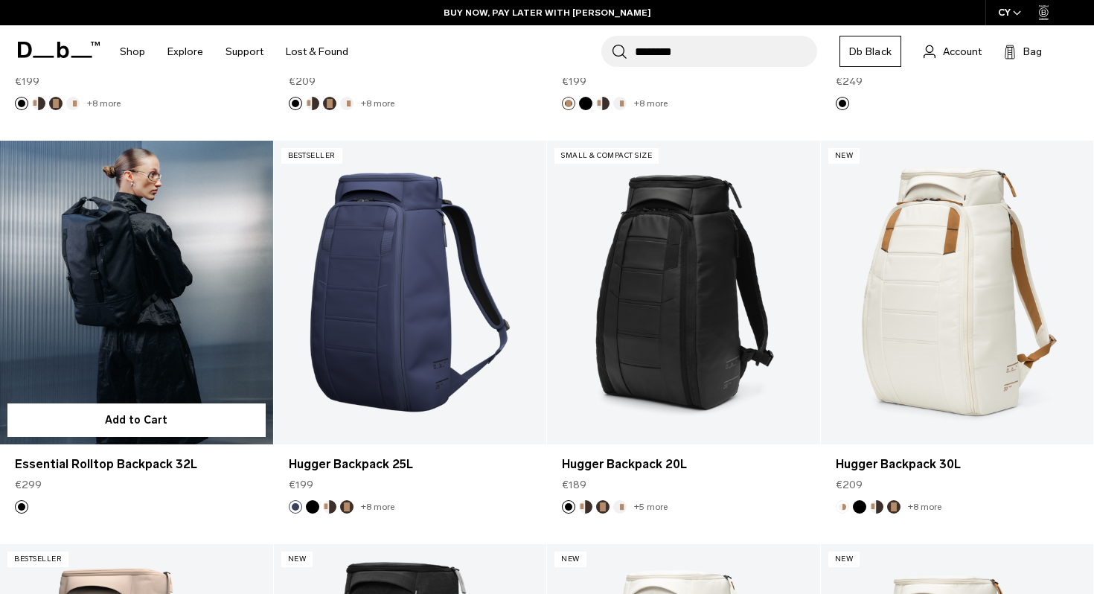
click at [205, 306] on link "Essential Rolltop Backpack 32L" at bounding box center [136, 292] width 273 height 303
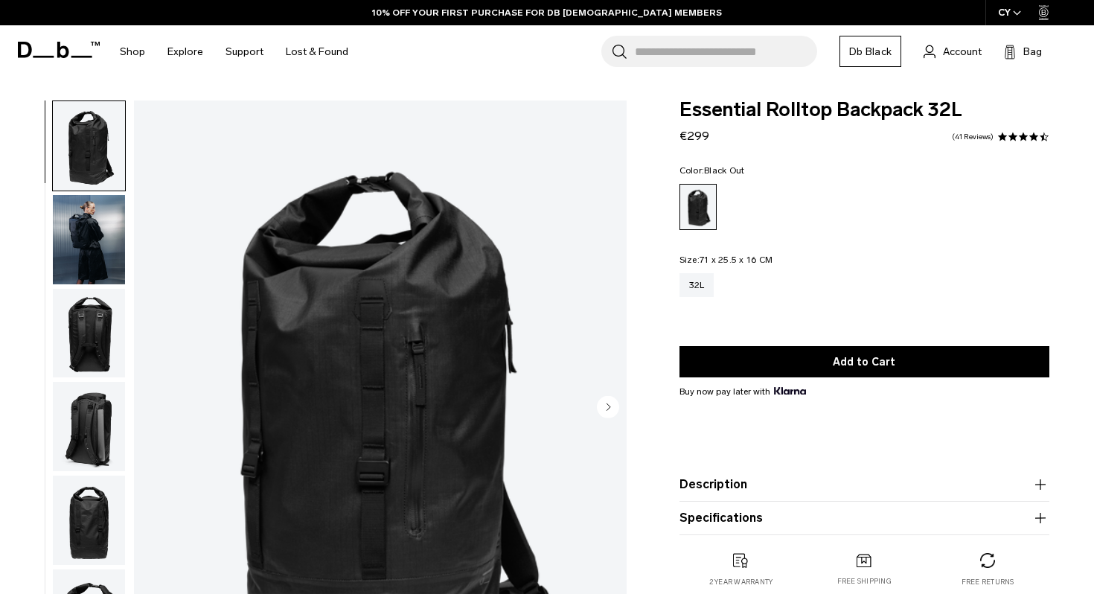
click at [86, 342] on img "button" at bounding box center [89, 333] width 72 height 89
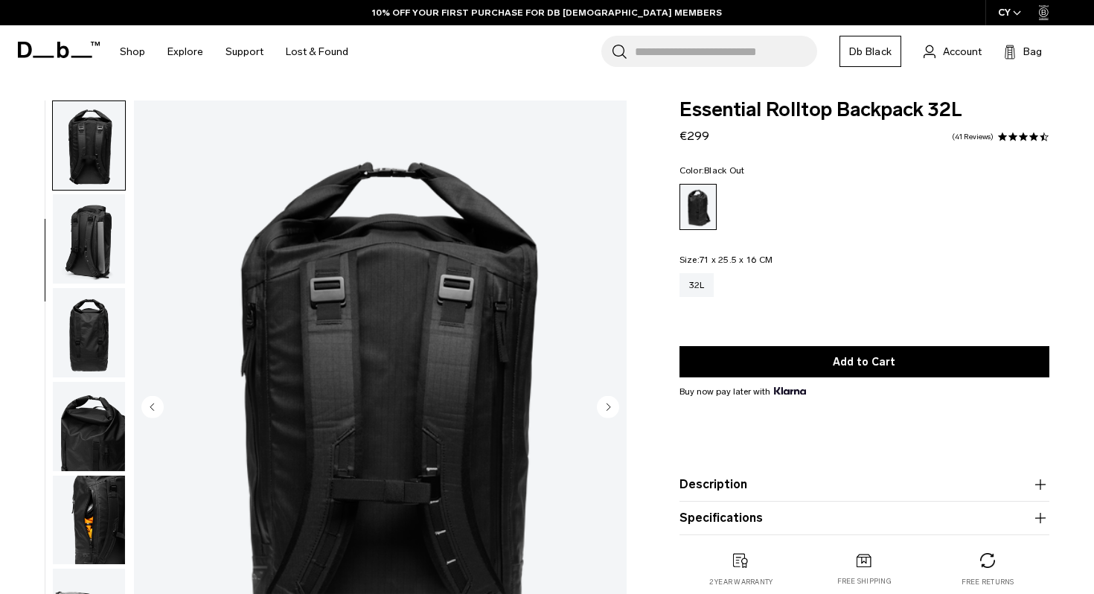
click at [92, 325] on img "button" at bounding box center [89, 332] width 72 height 89
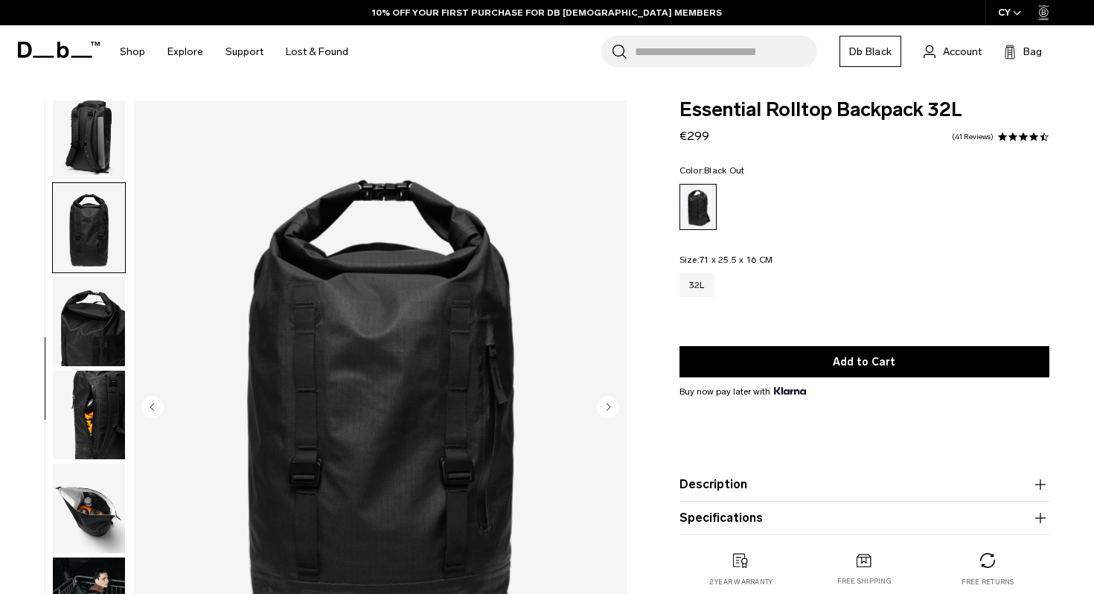
scroll to position [318, 0]
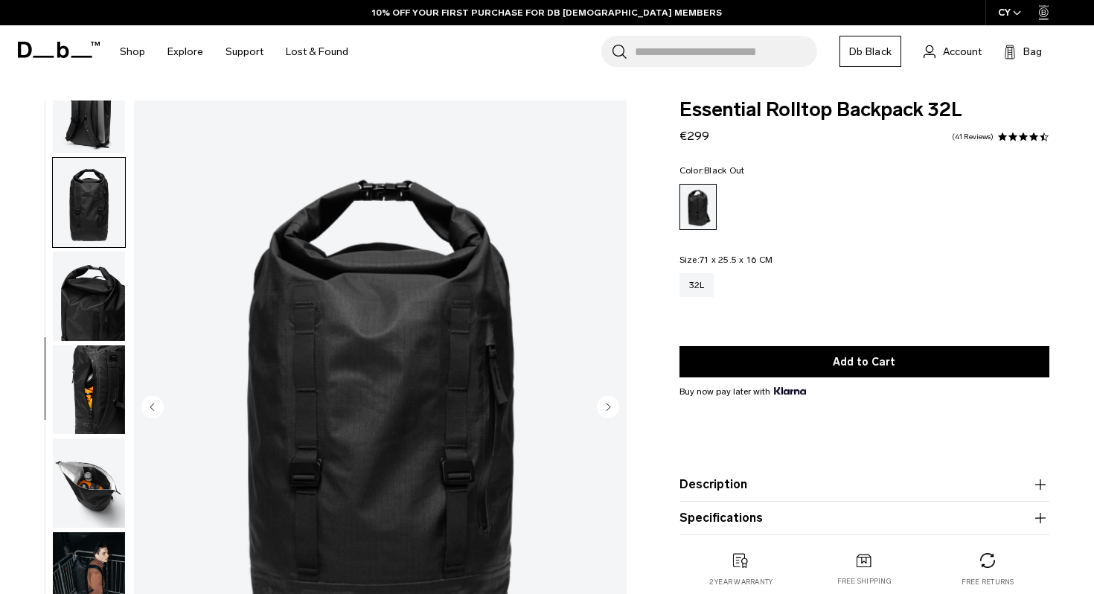
click at [91, 382] on img "button" at bounding box center [89, 389] width 72 height 89
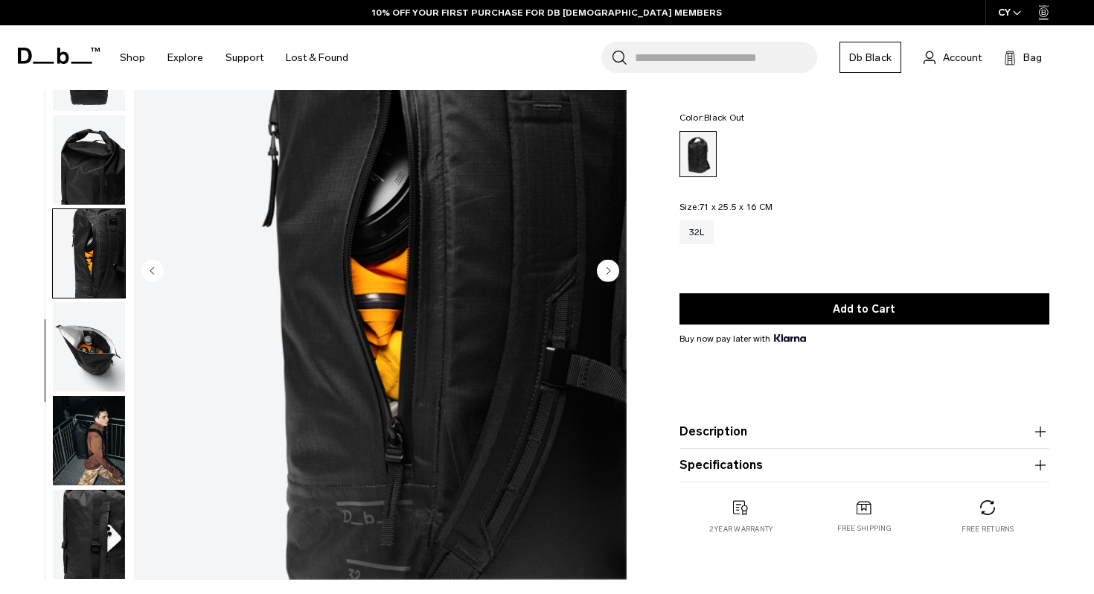
scroll to position [138, 0]
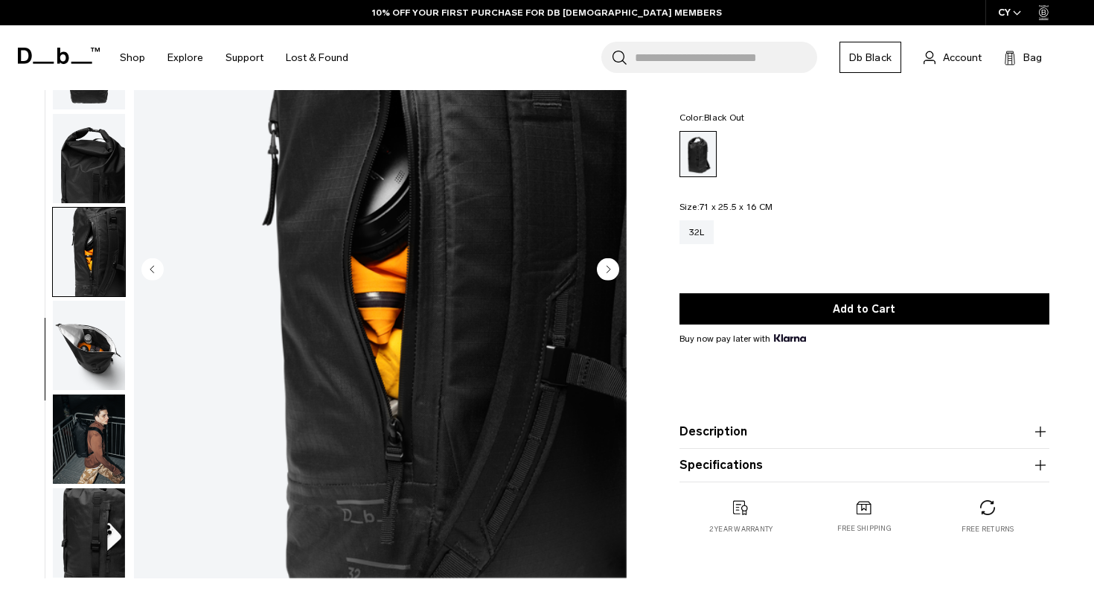
click at [96, 435] on img "button" at bounding box center [89, 439] width 72 height 89
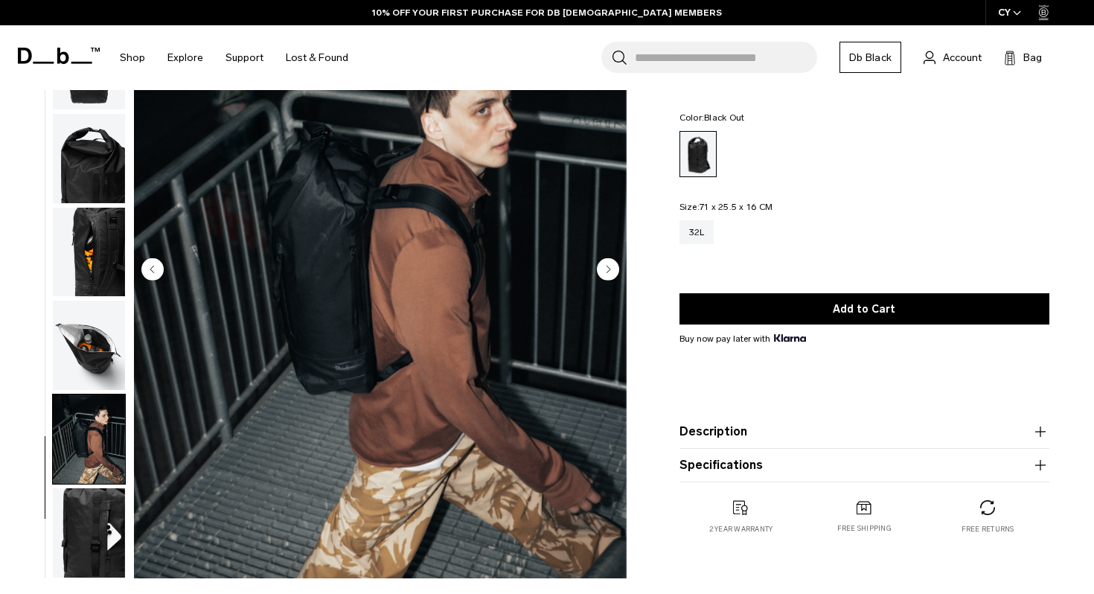
scroll to position [0, 0]
click at [98, 353] on img "button" at bounding box center [89, 345] width 72 height 89
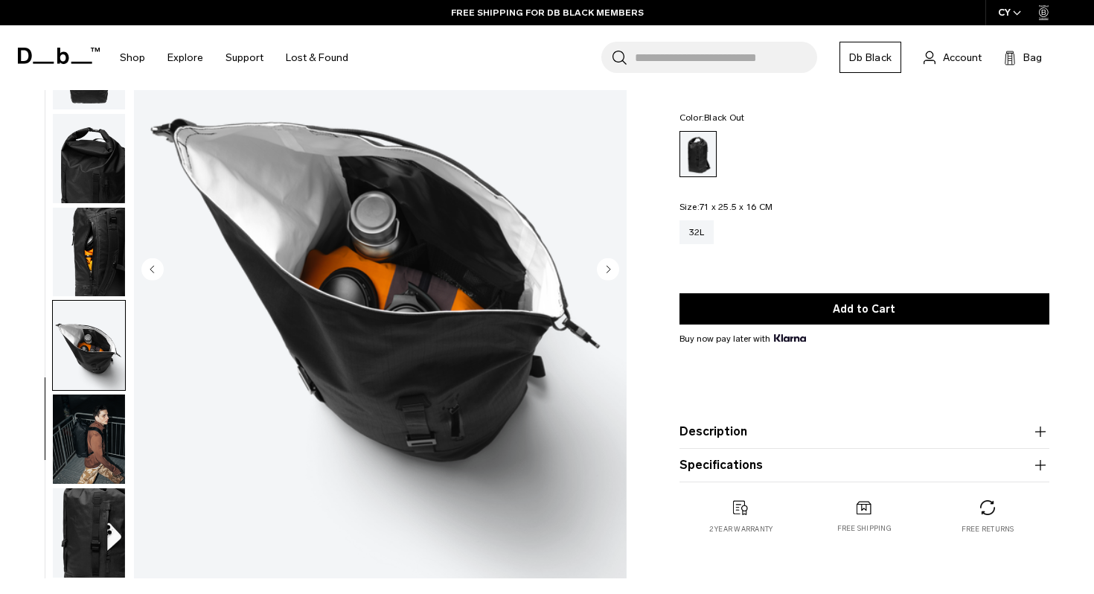
click at [96, 505] on img "button" at bounding box center [89, 532] width 72 height 89
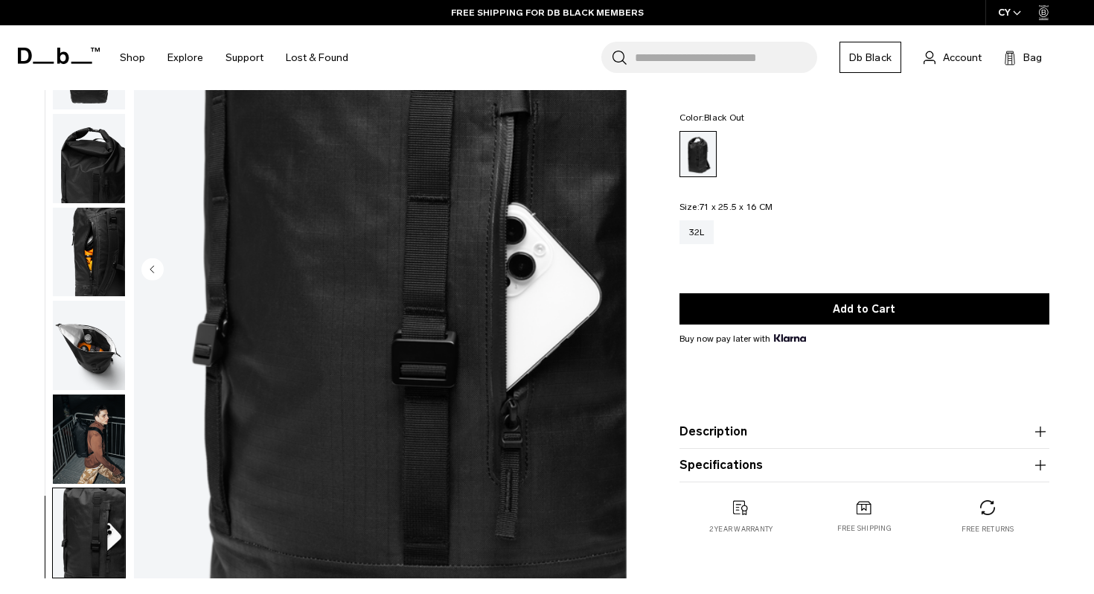
click at [97, 423] on img "button" at bounding box center [89, 439] width 72 height 89
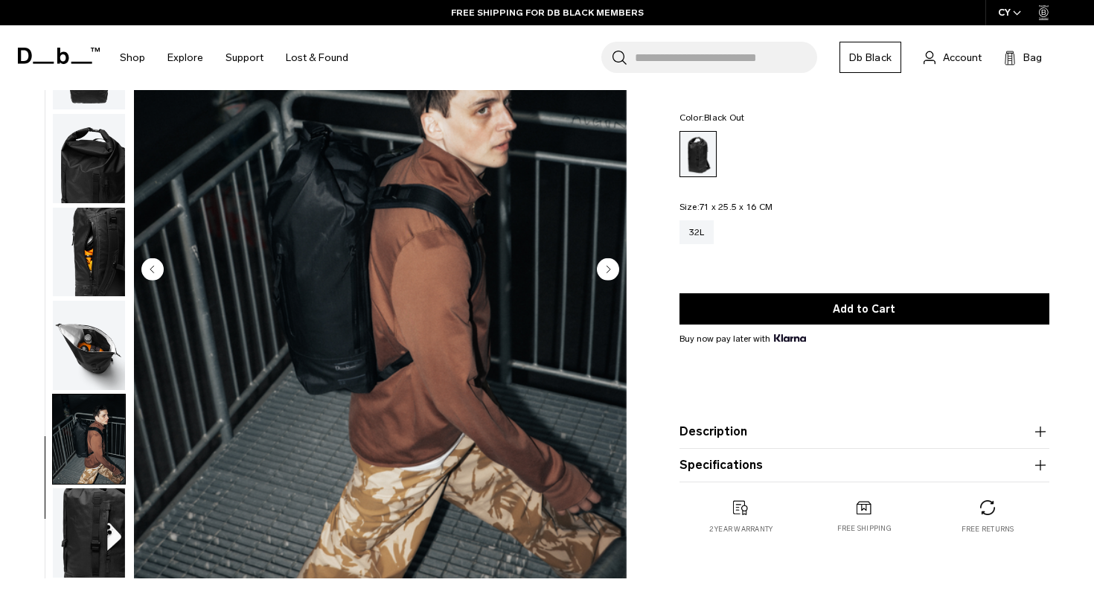
click at [100, 333] on img "button" at bounding box center [89, 345] width 72 height 89
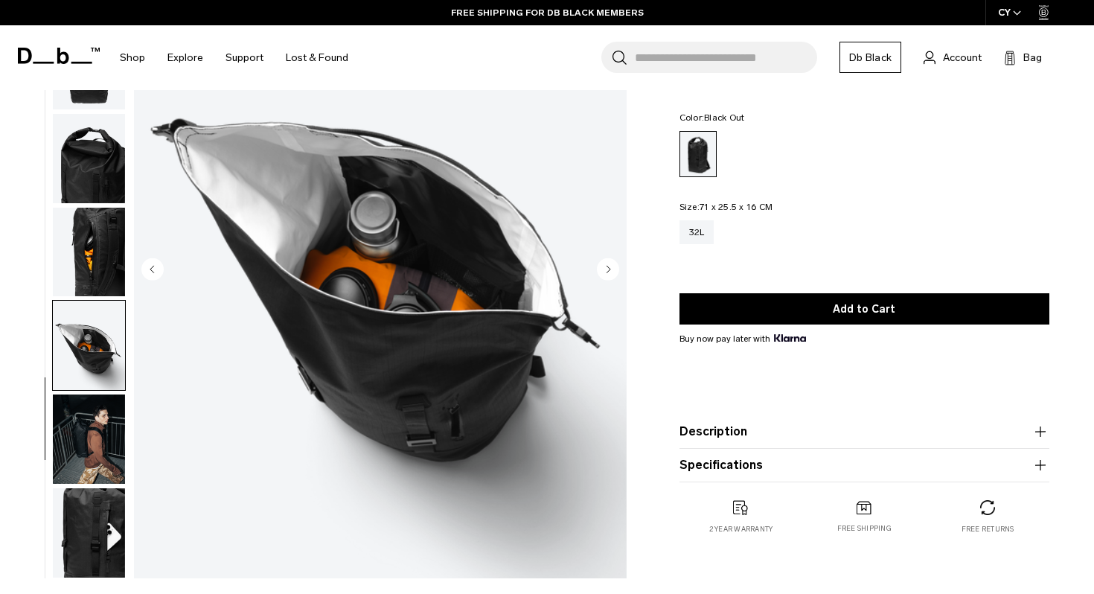
click at [101, 239] on img "button" at bounding box center [89, 252] width 72 height 89
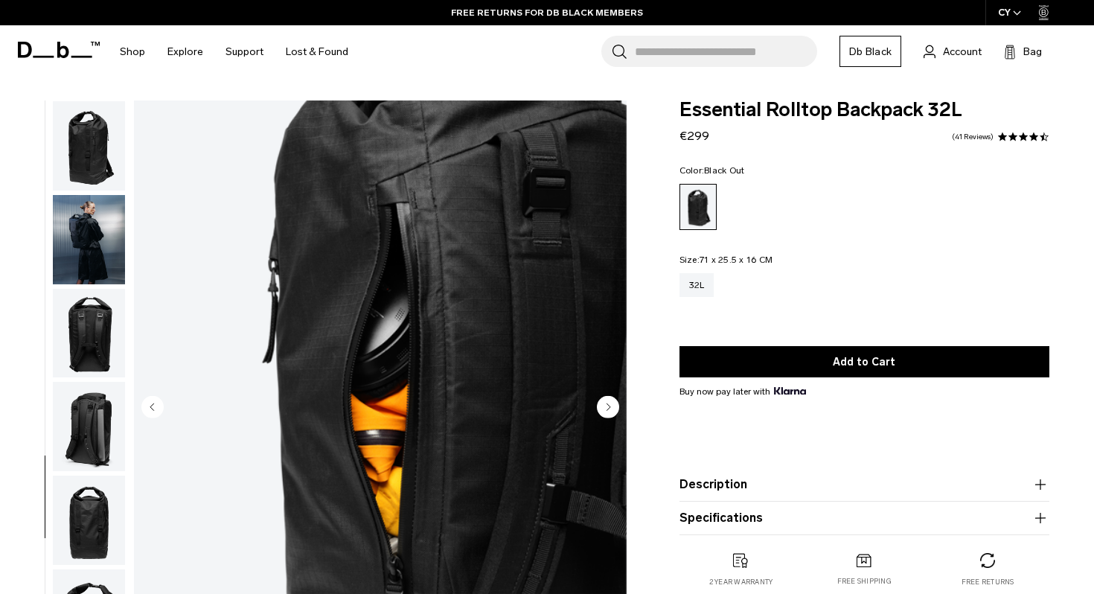
click at [75, 148] on img "button" at bounding box center [89, 145] width 72 height 89
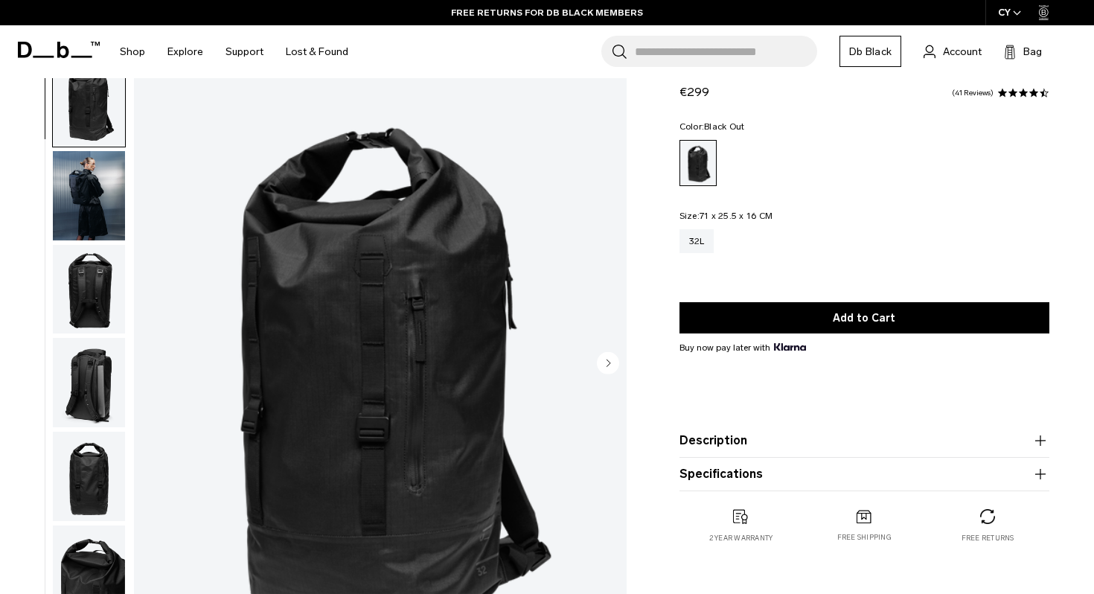
scroll to position [45, 0]
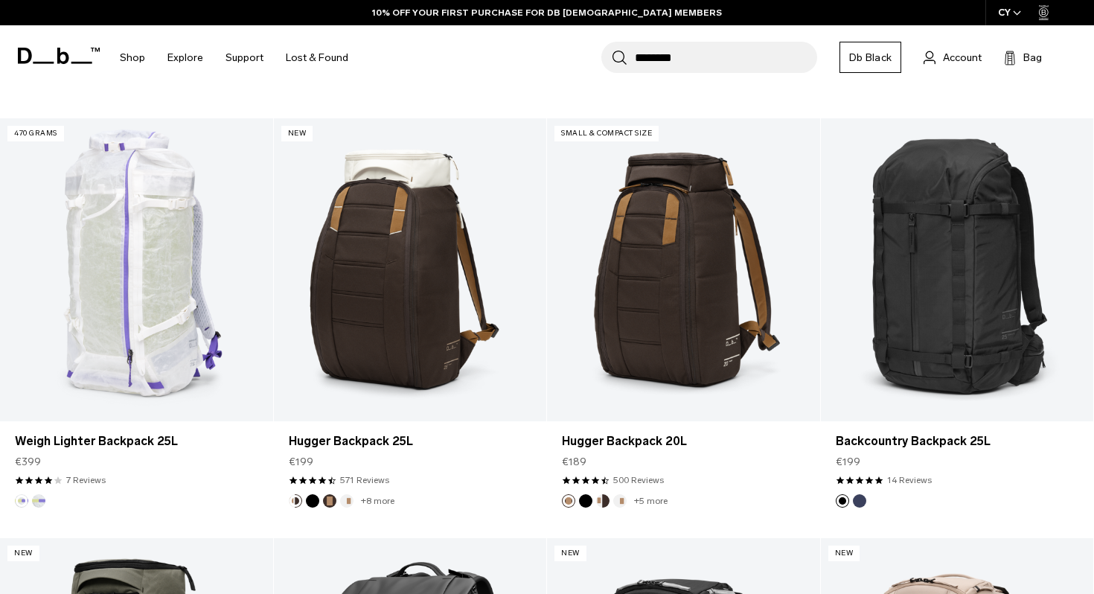
scroll to position [3137, 0]
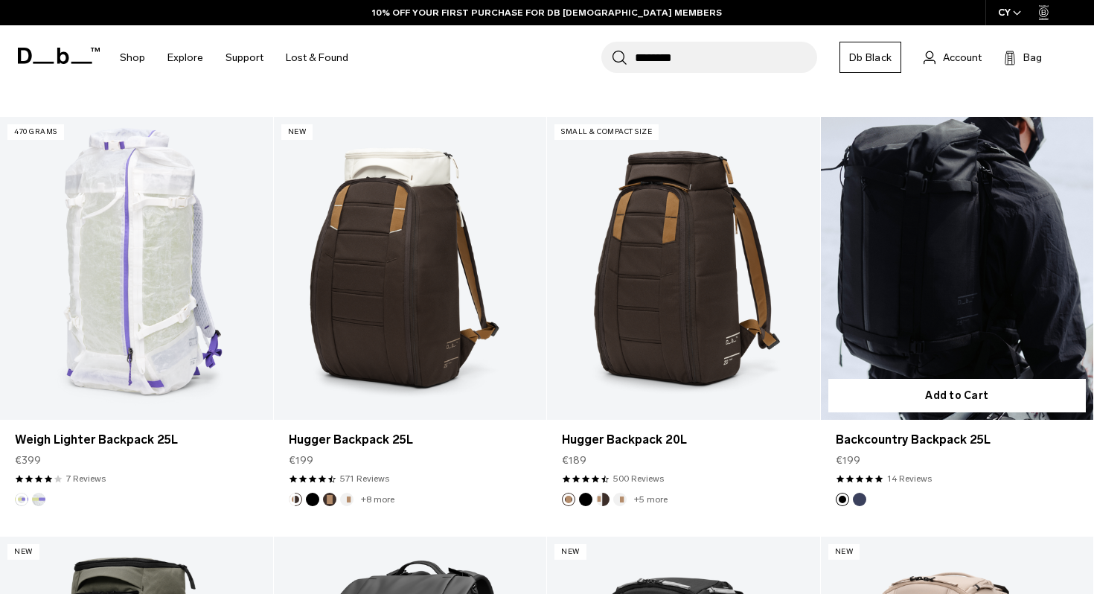
click at [1038, 227] on link "Backcountry Backpack 25L" at bounding box center [957, 268] width 273 height 303
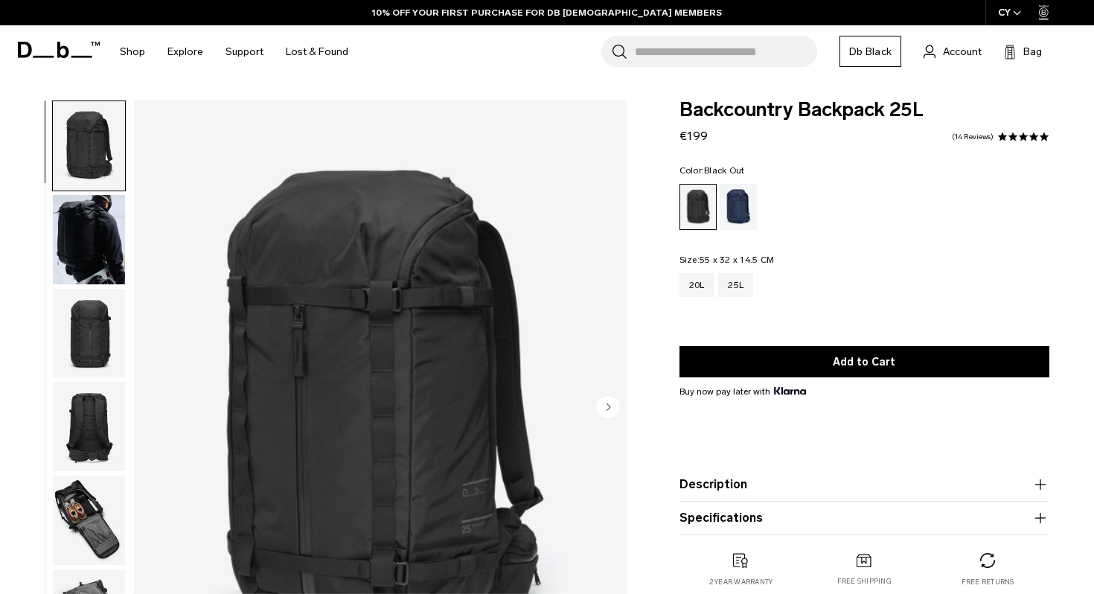
click at [104, 319] on img "button" at bounding box center [89, 333] width 72 height 89
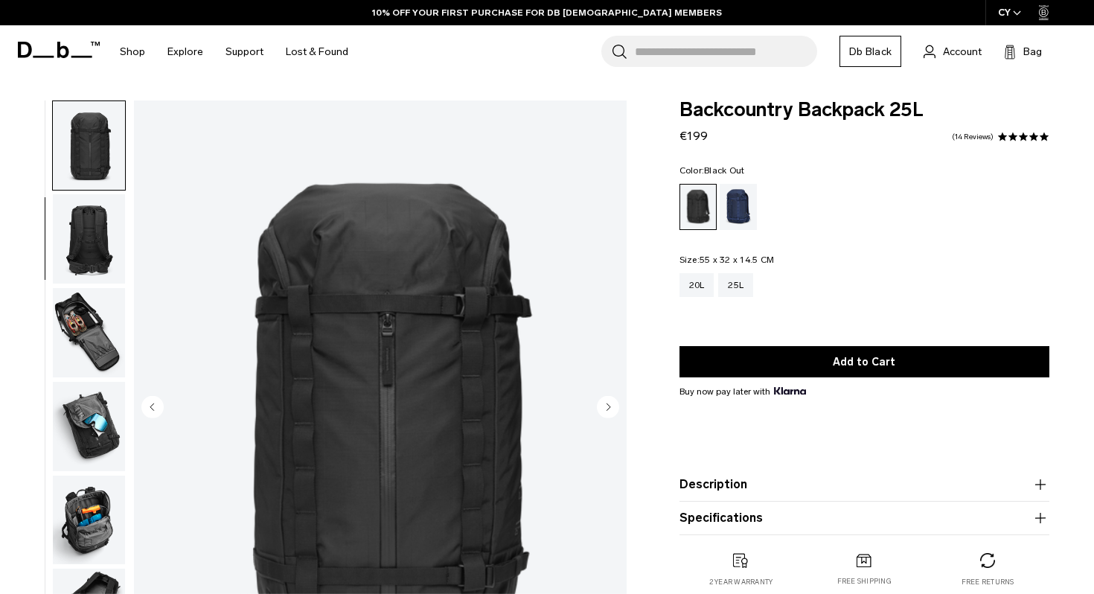
click at [96, 340] on img "button" at bounding box center [89, 332] width 72 height 89
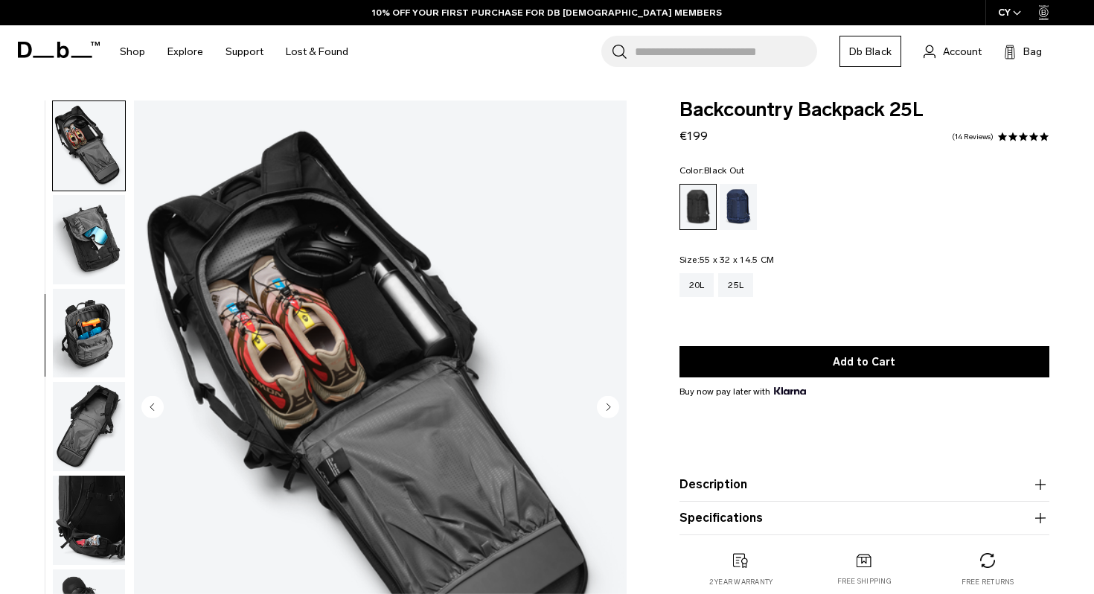
click at [86, 374] on img "button" at bounding box center [89, 333] width 72 height 89
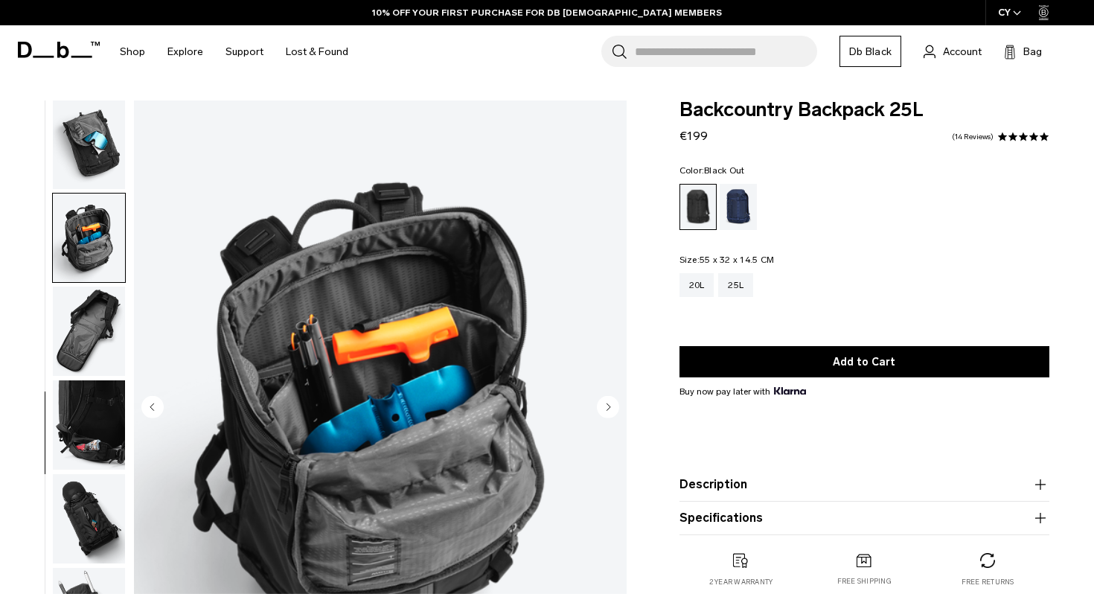
scroll to position [505, 0]
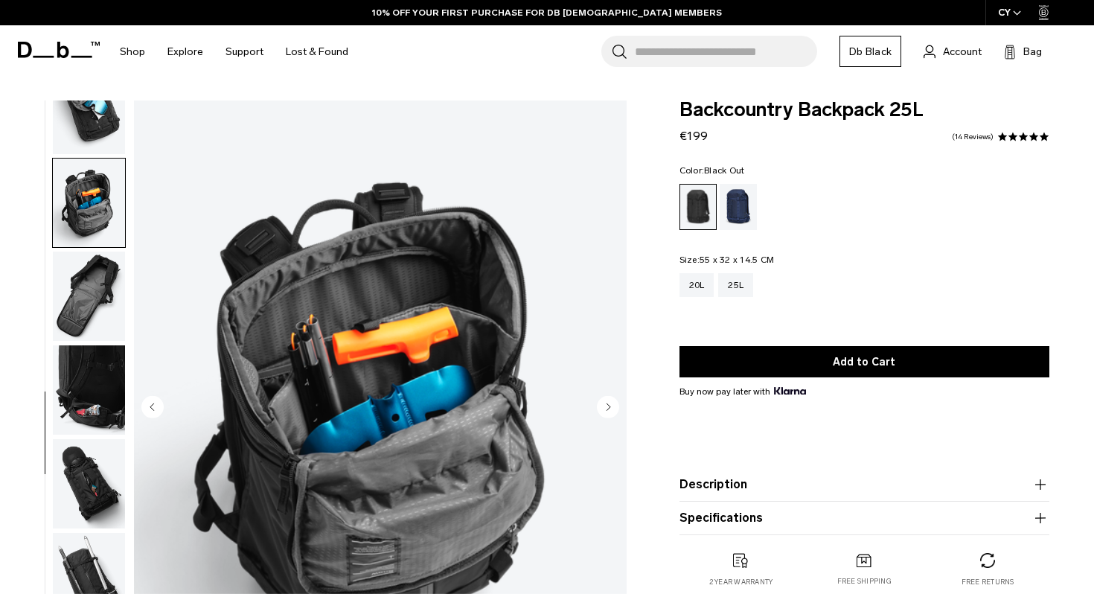
click at [92, 483] on img "button" at bounding box center [89, 483] width 72 height 89
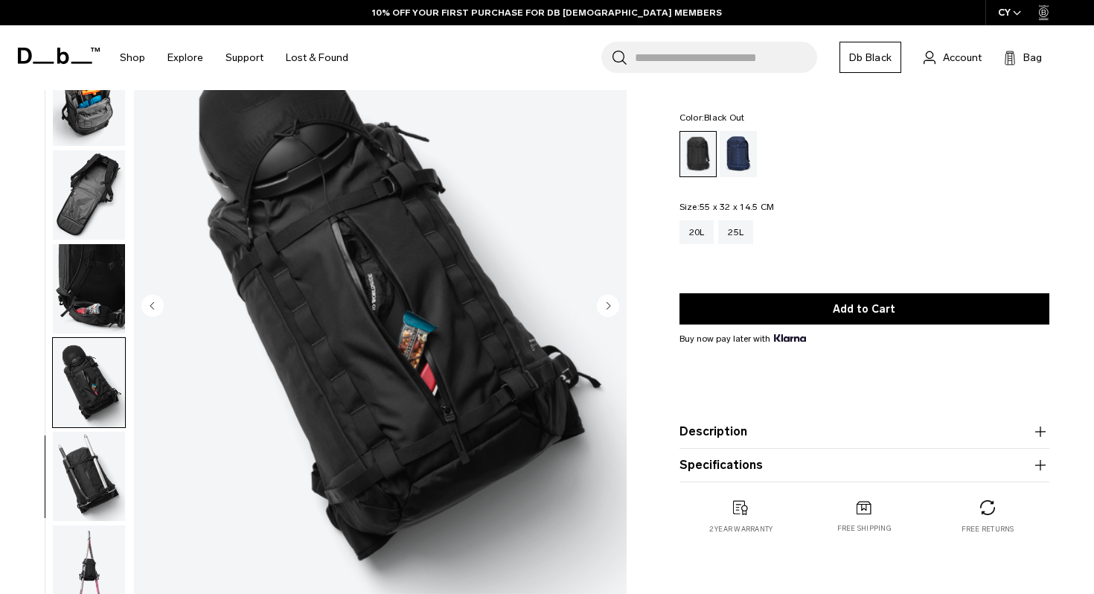
click at [92, 483] on img "button" at bounding box center [89, 476] width 72 height 89
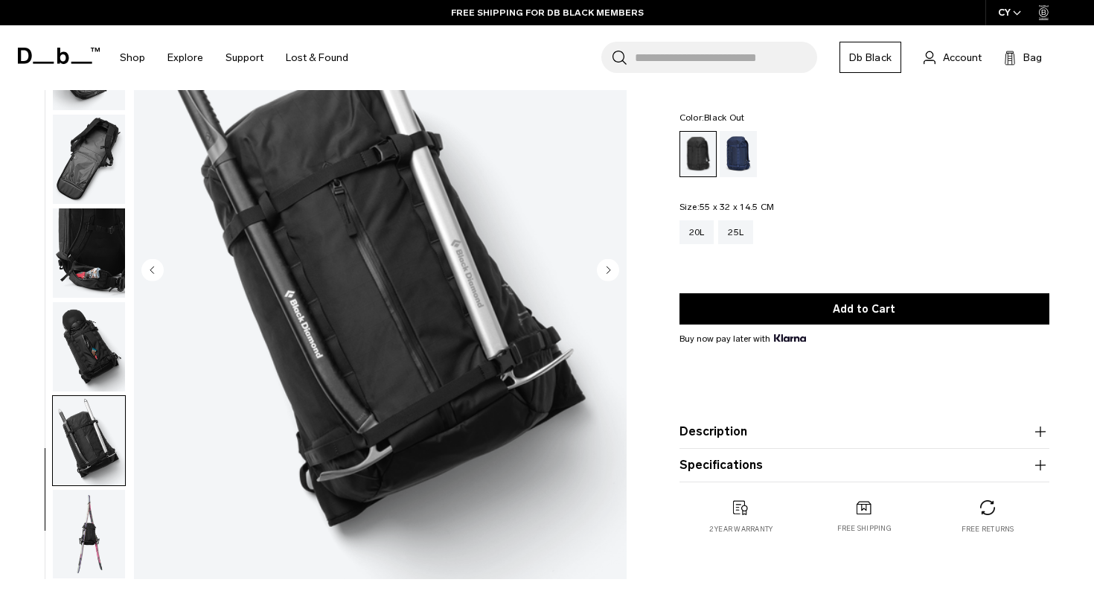
scroll to position [144, 0]
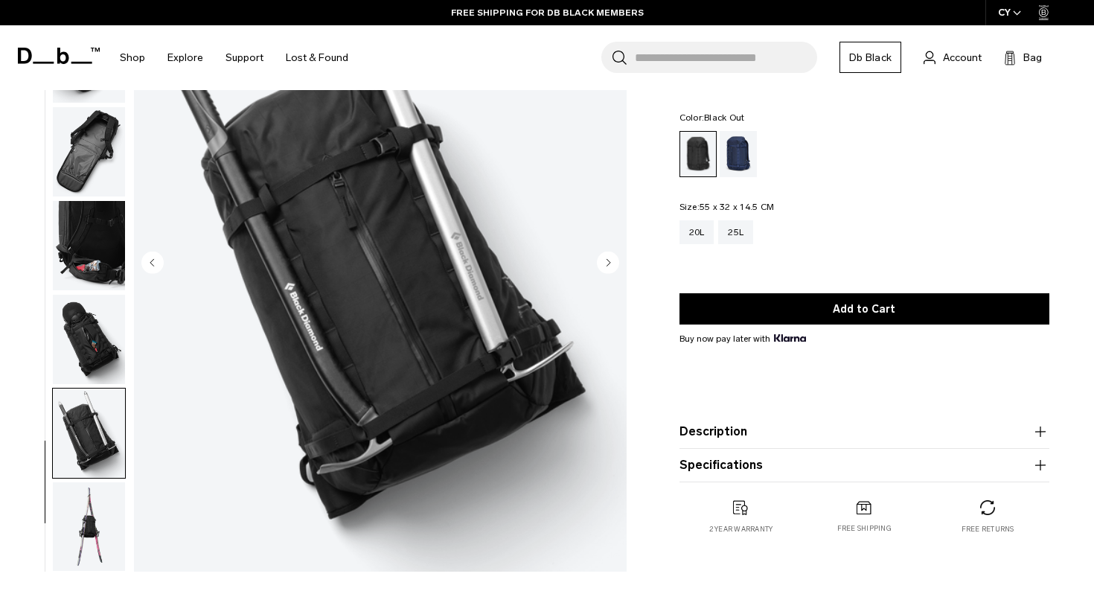
click at [92, 483] on img "button" at bounding box center [89, 526] width 72 height 89
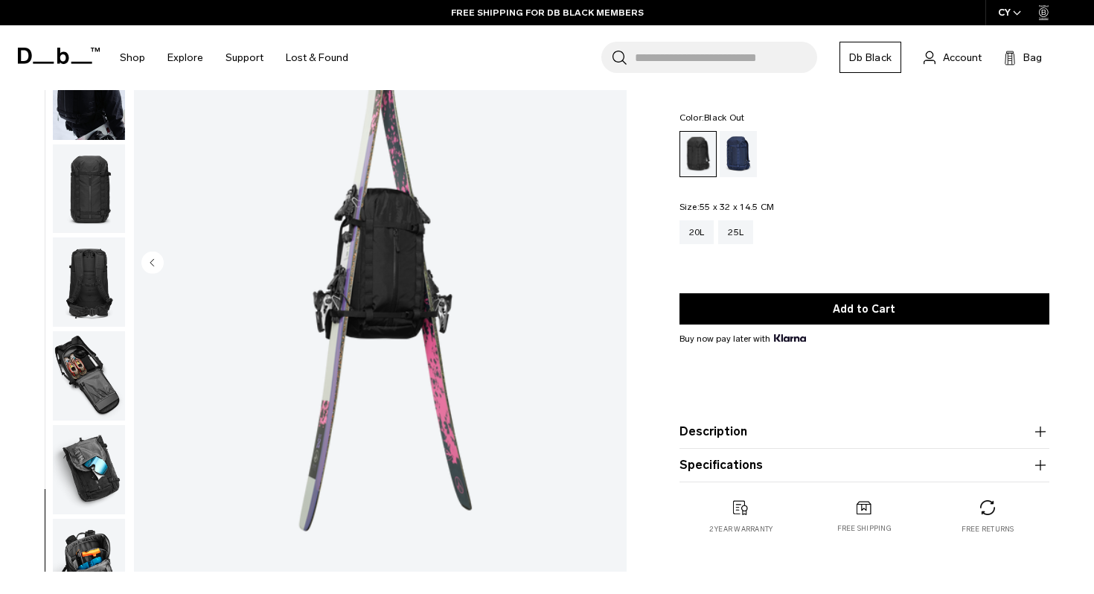
scroll to position [0, 0]
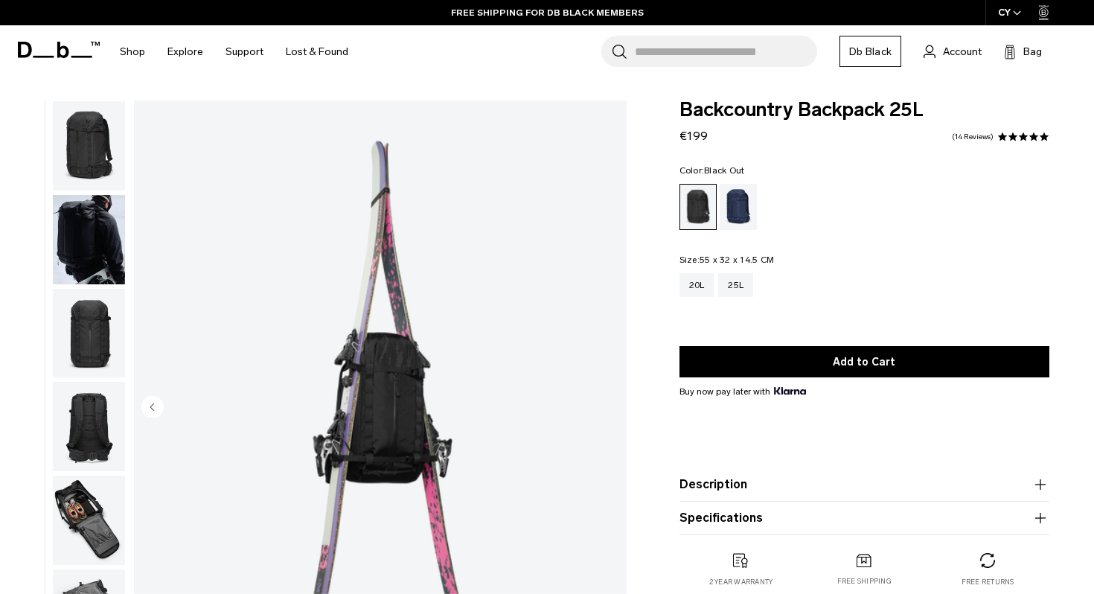
click at [108, 162] on img "button" at bounding box center [89, 145] width 72 height 89
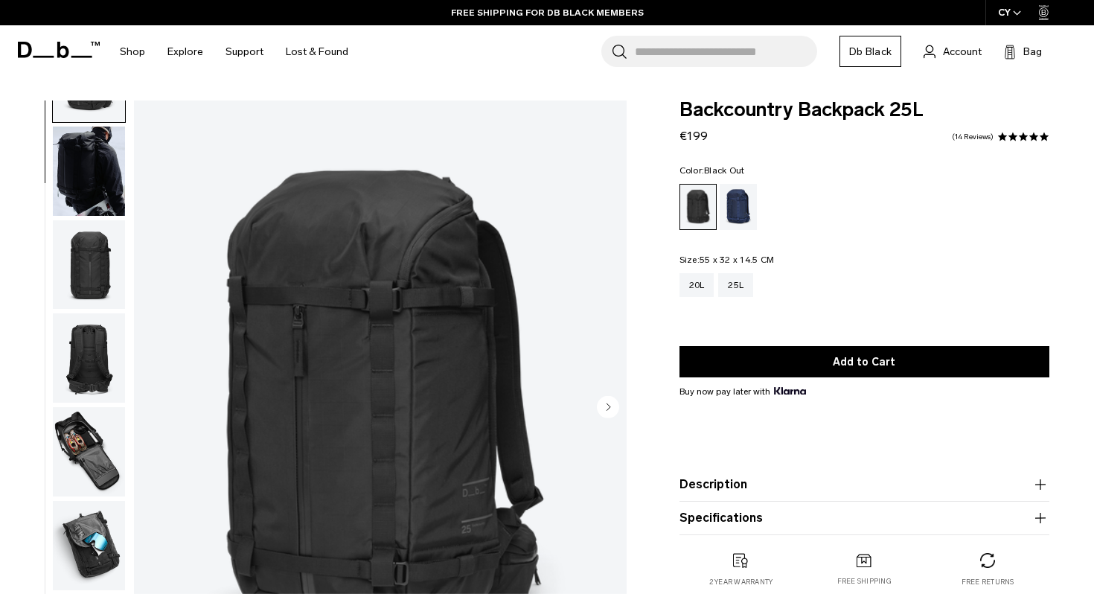
scroll to position [82, 0]
